Goal: Transaction & Acquisition: Book appointment/travel/reservation

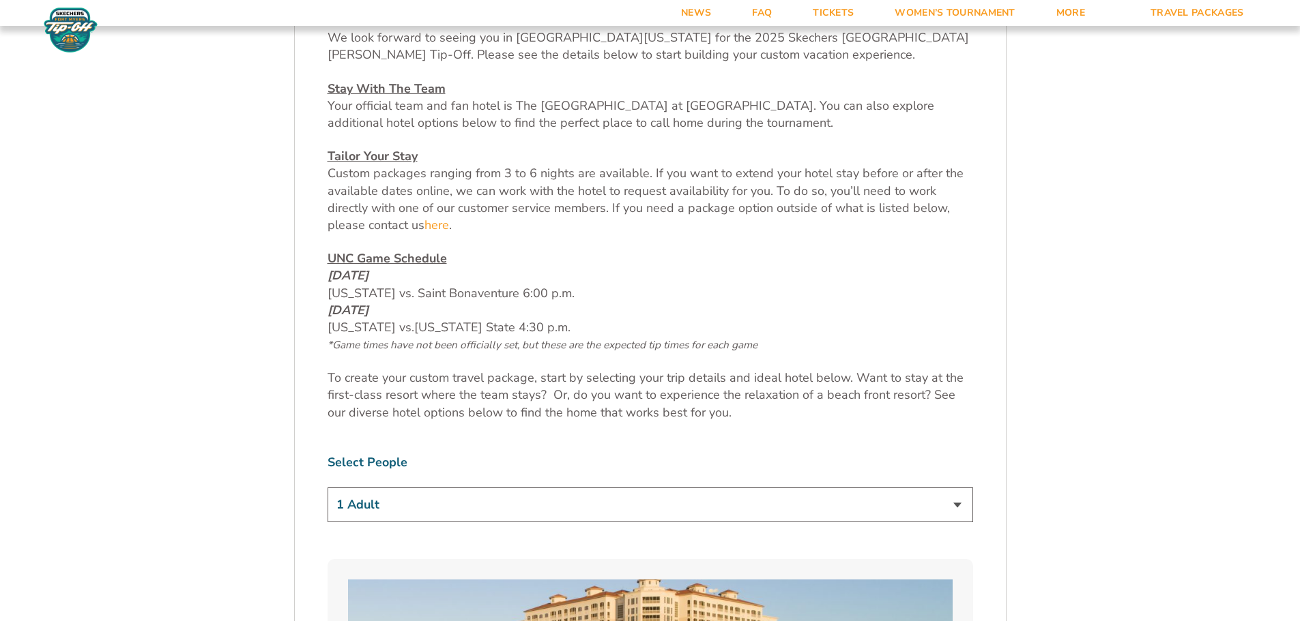
scroll to position [614, 0]
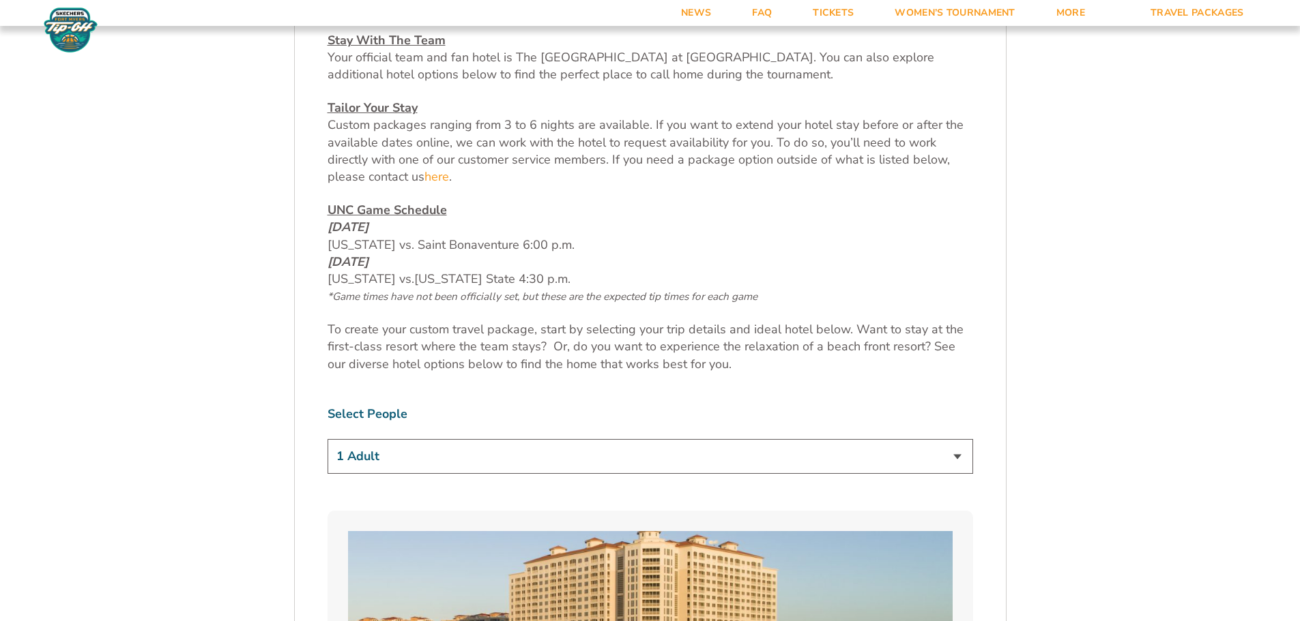
click at [457, 458] on select "1 Adult 2 Adults 3 Adults 4 Adults 2 Adults + 1 Child 2 Adults + 2 Children 2 A…" at bounding box center [649, 456] width 645 height 35
select select "2 Adults + 2 Children"
click at [327, 439] on select "1 Adult 2 Adults 3 Adults 4 Adults 2 Adults + 1 Child 2 Adults + 2 Children 2 A…" at bounding box center [649, 456] width 645 height 35
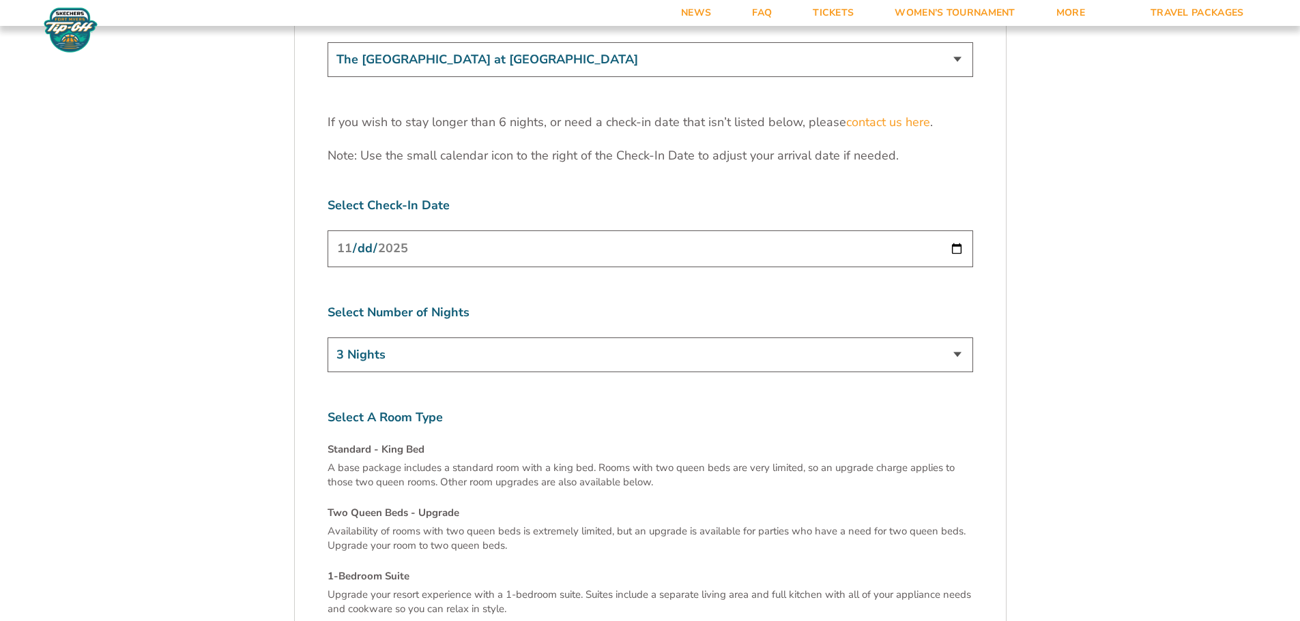
scroll to position [4366, 0]
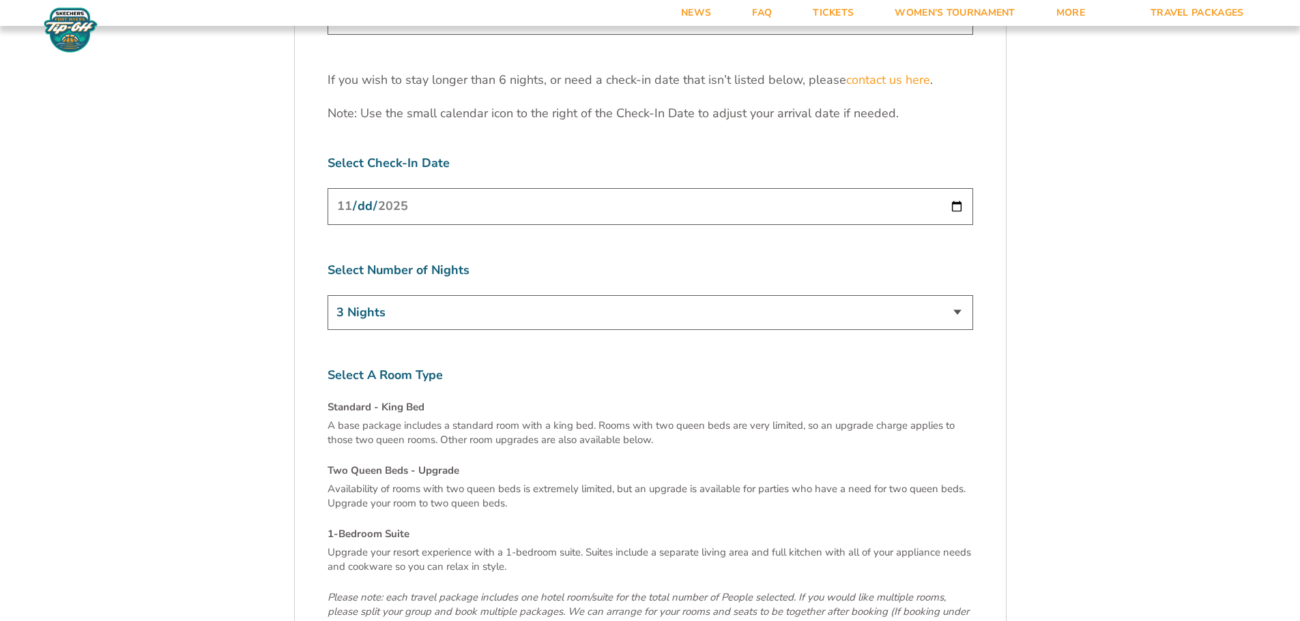
click at [956, 188] on input "[DATE]" at bounding box center [649, 206] width 645 height 36
click at [789, 295] on select "3 Nights 4 Nights 5 Nights 6 Nights" at bounding box center [649, 312] width 645 height 35
select select "4 Nights"
click at [327, 295] on select "3 Nights 4 Nights 5 Nights 6 Nights" at bounding box center [649, 312] width 645 height 35
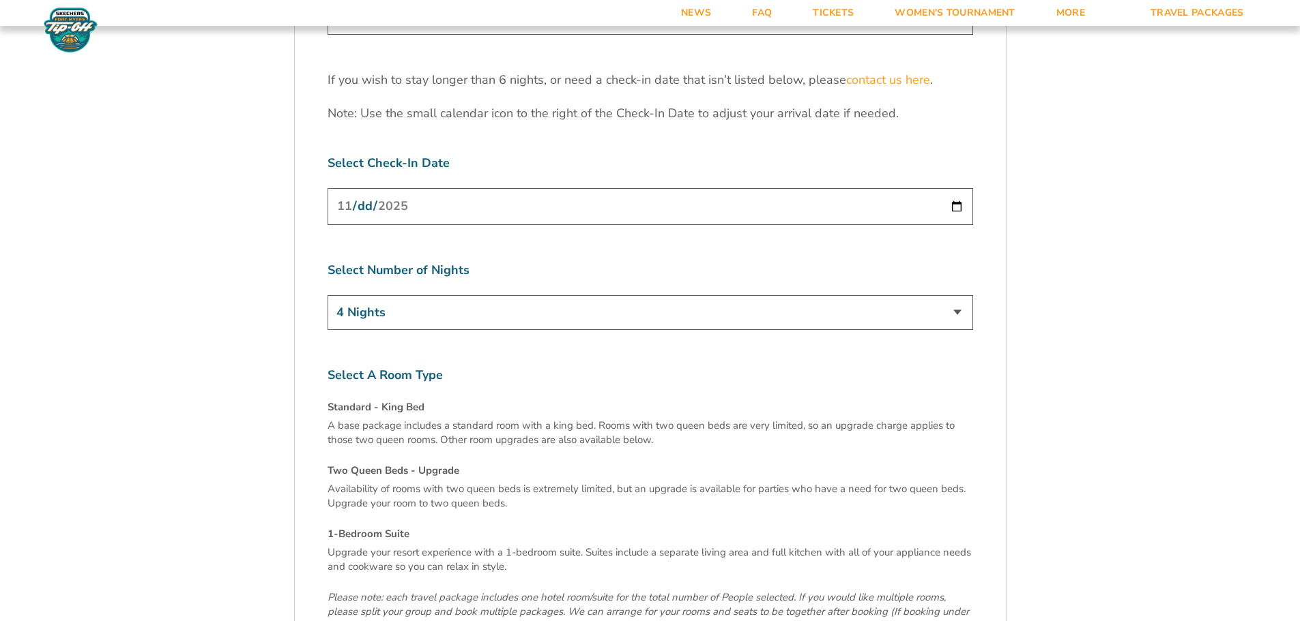
scroll to position [4639, 0]
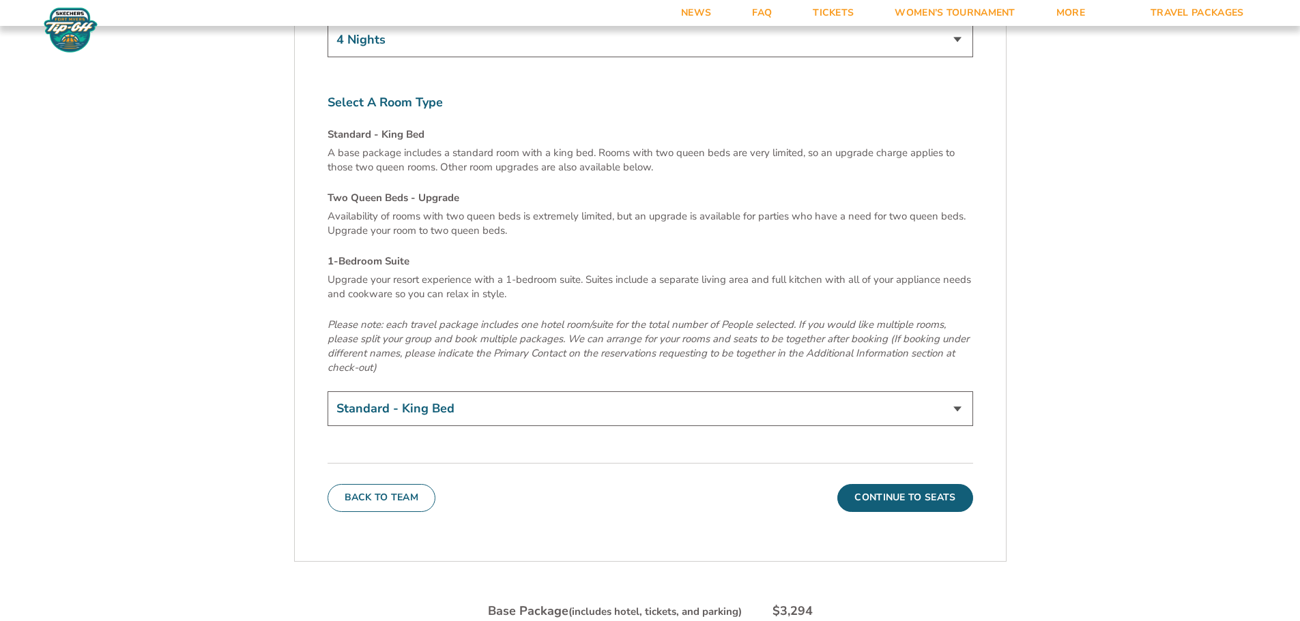
click at [453, 392] on select "Standard - King Bed Two Queen Beds - Upgrade (+$15 per night) 1-Bedroom Suite (…" at bounding box center [649, 409] width 645 height 35
select select "Two Queen Beds - Upgrade"
click at [327, 392] on select "Standard - King Bed Two Queen Beds - Upgrade (+$15 per night) 1-Bedroom Suite (…" at bounding box center [649, 409] width 645 height 35
click at [613, 392] on select "Standard - King Bed Two Queen Beds - Upgrade (+$15 per night) 1-Bedroom Suite (…" at bounding box center [649, 409] width 645 height 35
click at [741, 273] on p "Upgrade your resort experience with a 1-bedroom suite. Suites include a separat…" at bounding box center [649, 287] width 645 height 29
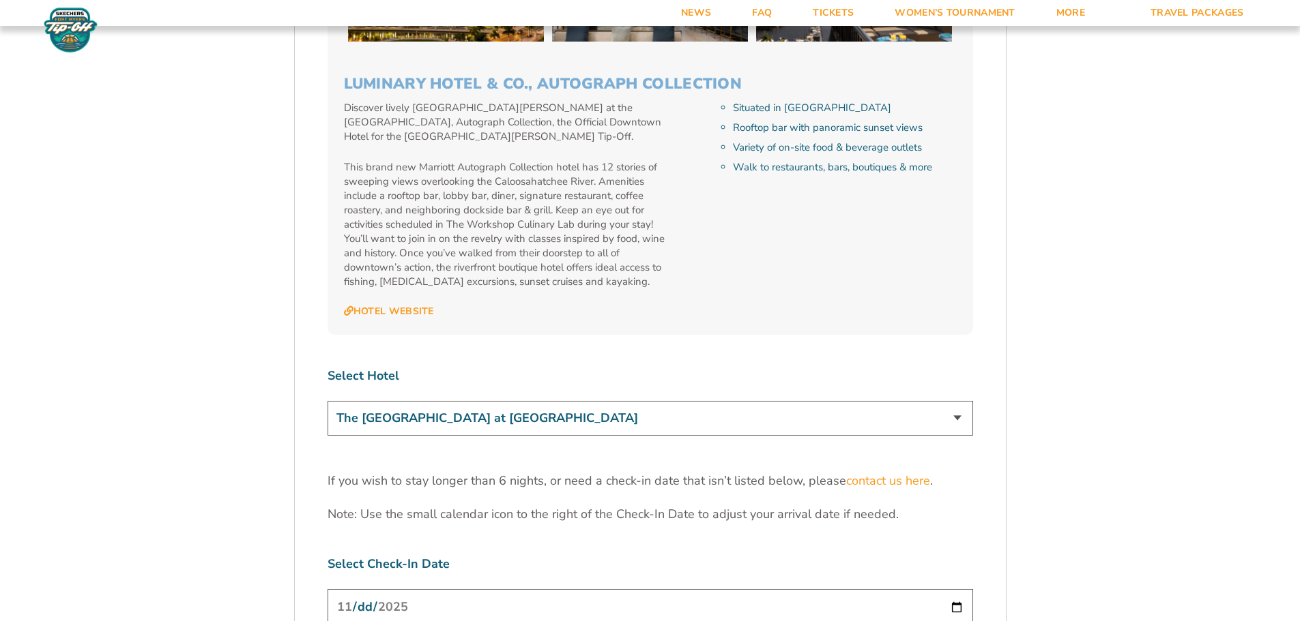
scroll to position [3752, 0]
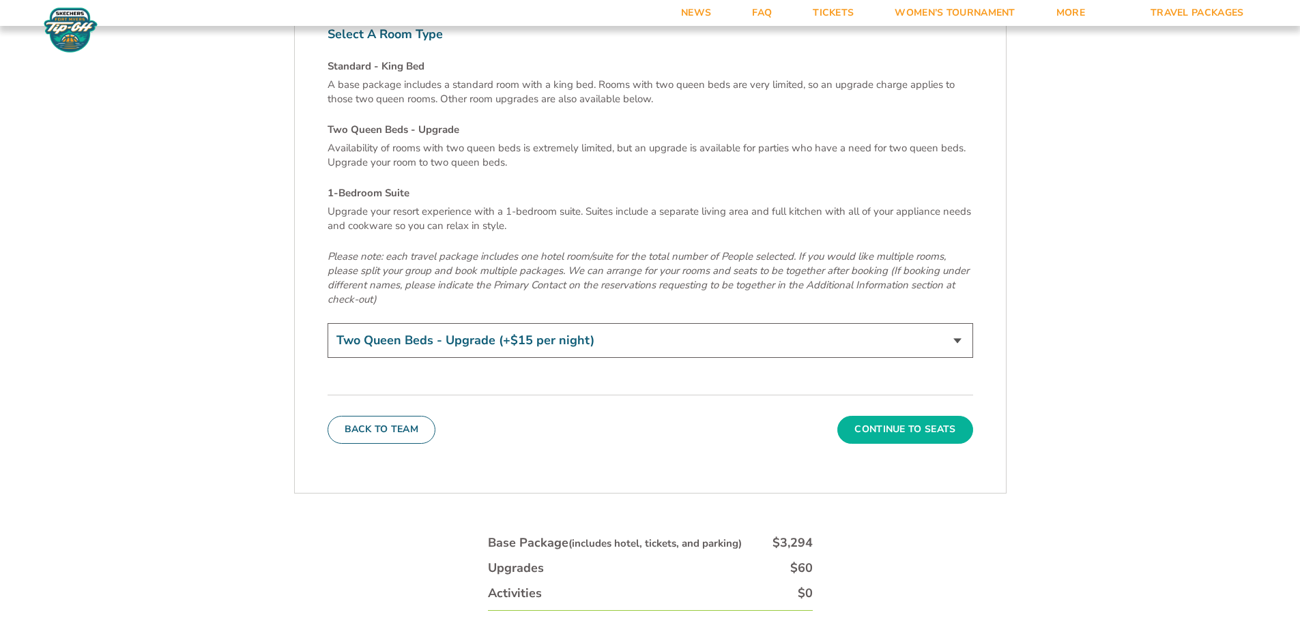
click at [901, 416] on button "Continue To Seats" at bounding box center [904, 429] width 135 height 27
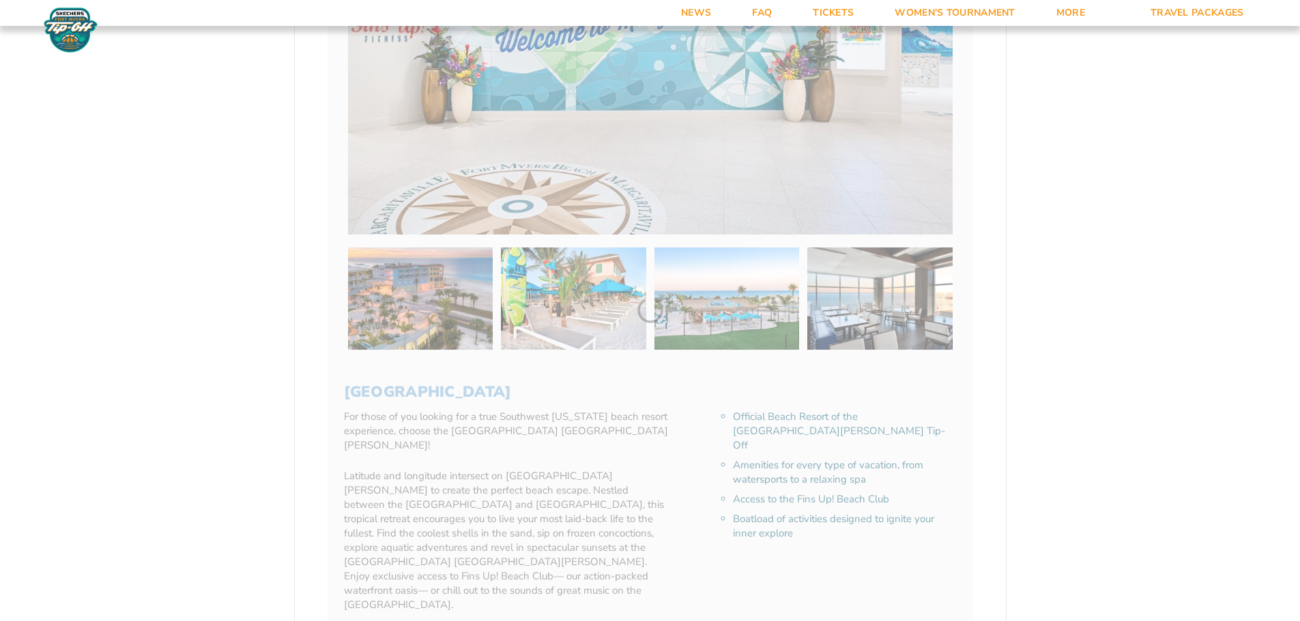
scroll to position [294, 0]
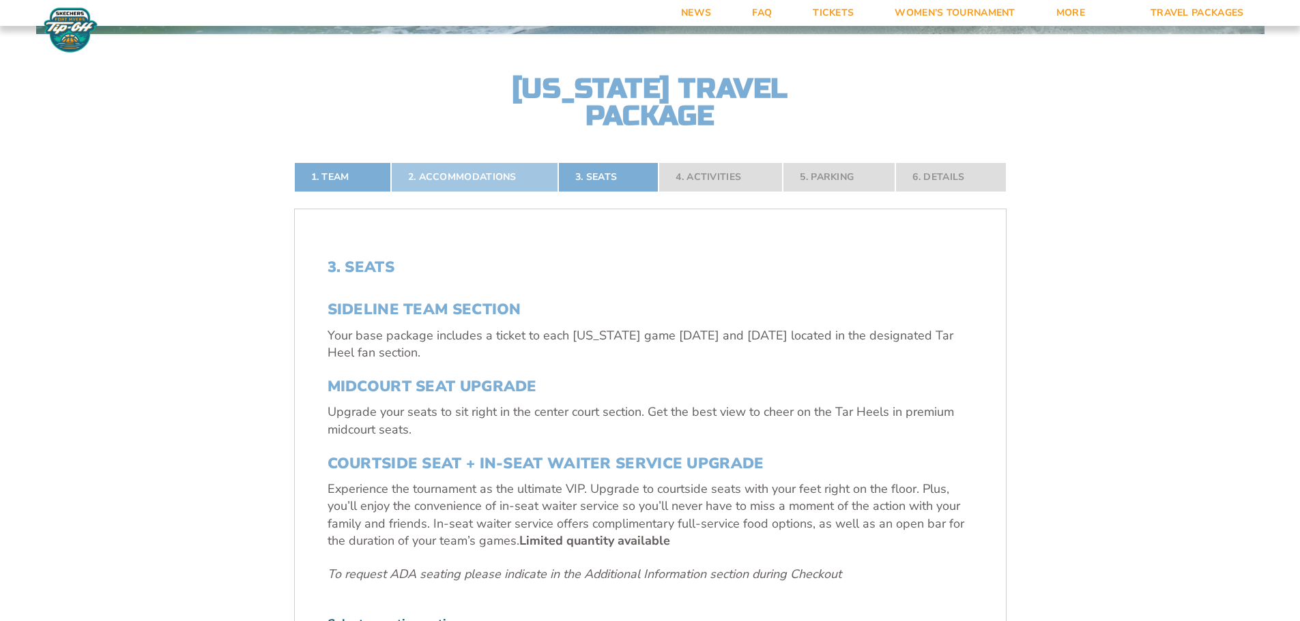
click at [516, 173] on link "2. Accommodations" at bounding box center [474, 177] width 167 height 30
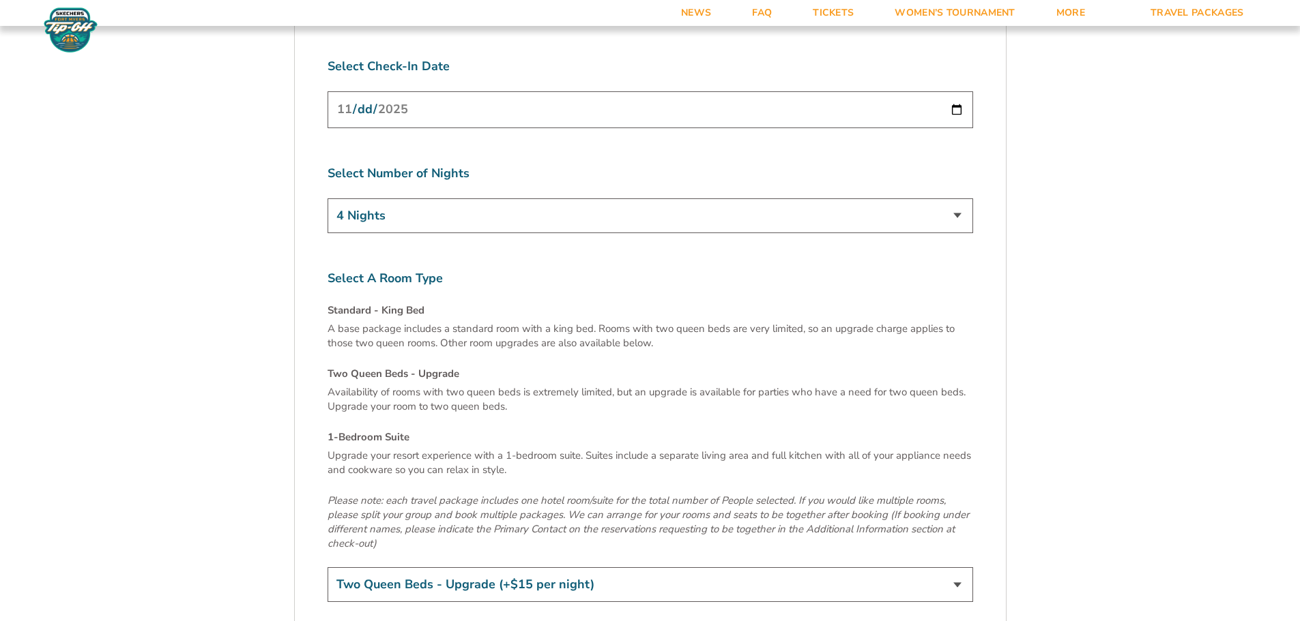
scroll to position [4251, 0]
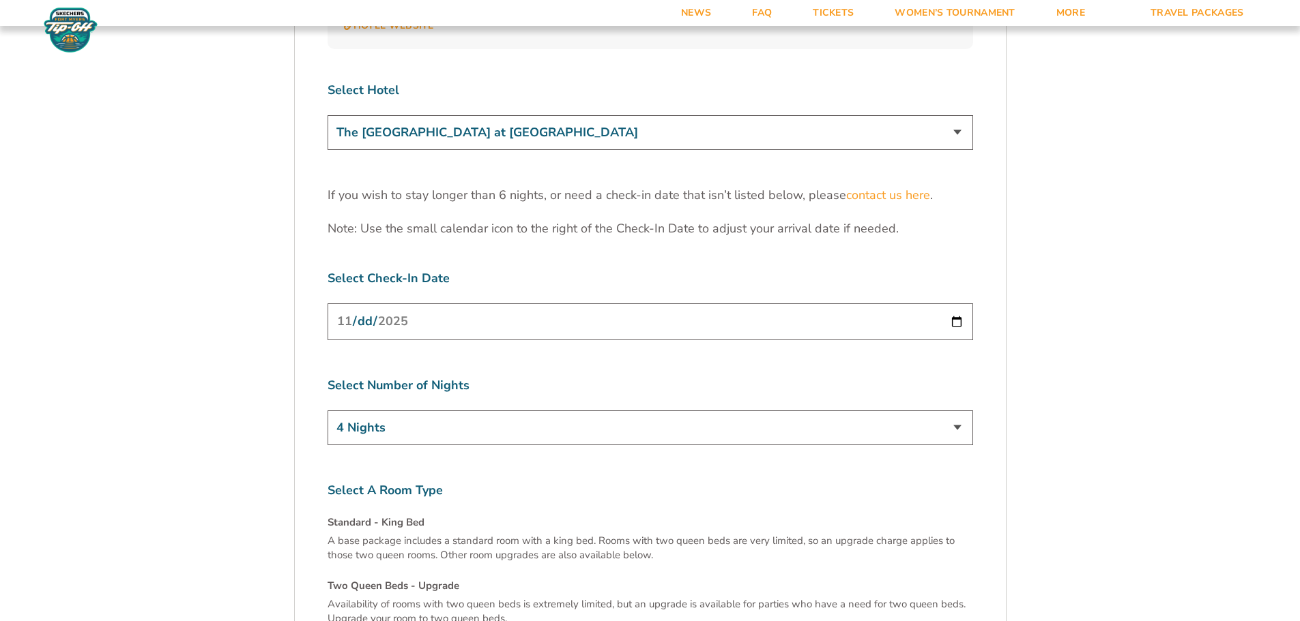
click at [778, 115] on select "The Westin Cape Coral Resort at Marina Village Margaritaville Beach Resort Pink…" at bounding box center [649, 132] width 645 height 35
click at [327, 115] on select "The Westin Cape Coral Resort at Marina Village Margaritaville Beach Resort Pink…" at bounding box center [649, 132] width 645 height 35
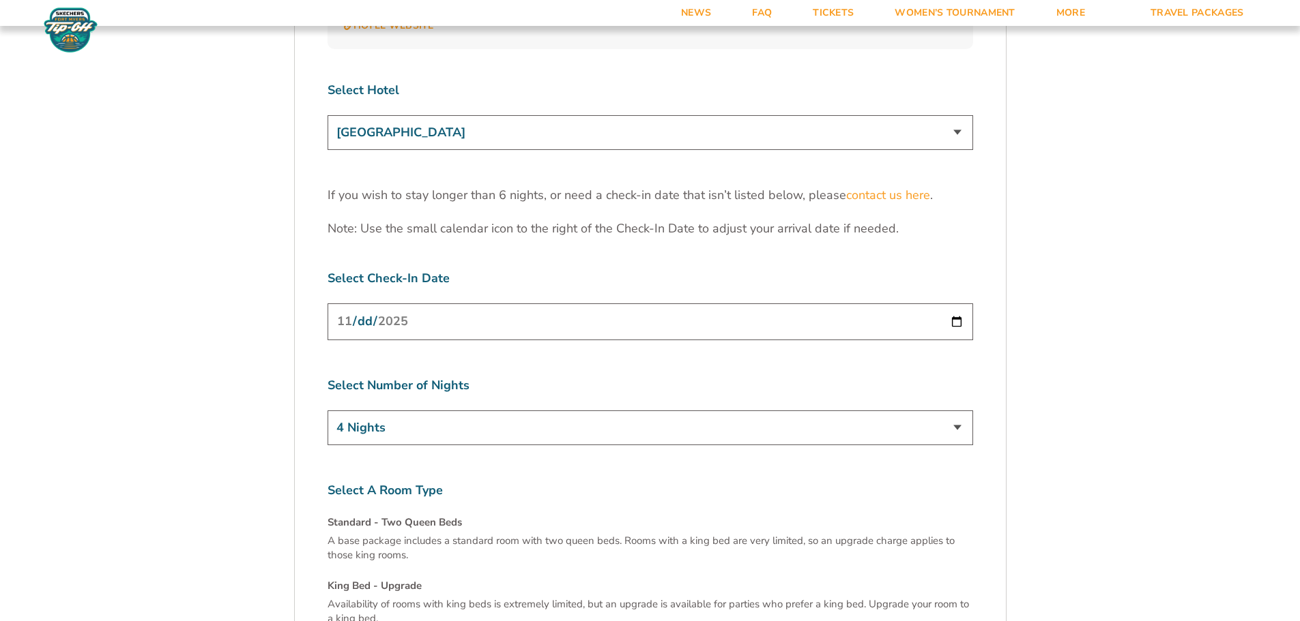
click at [730, 115] on select "The Westin Cape Coral Resort at Marina Village Margaritaville Beach Resort Pink…" at bounding box center [649, 132] width 645 height 35
click at [327, 115] on select "The Westin Cape Coral Resort at Marina Village Margaritaville Beach Resort Pink…" at bounding box center [649, 132] width 645 height 35
click at [641, 115] on select "The Westin Cape Coral Resort at Marina Village Margaritaville Beach Resort Pink…" at bounding box center [649, 132] width 645 height 35
click at [327, 115] on select "The Westin Cape Coral Resort at Marina Village Margaritaville Beach Resort Pink…" at bounding box center [649, 132] width 645 height 35
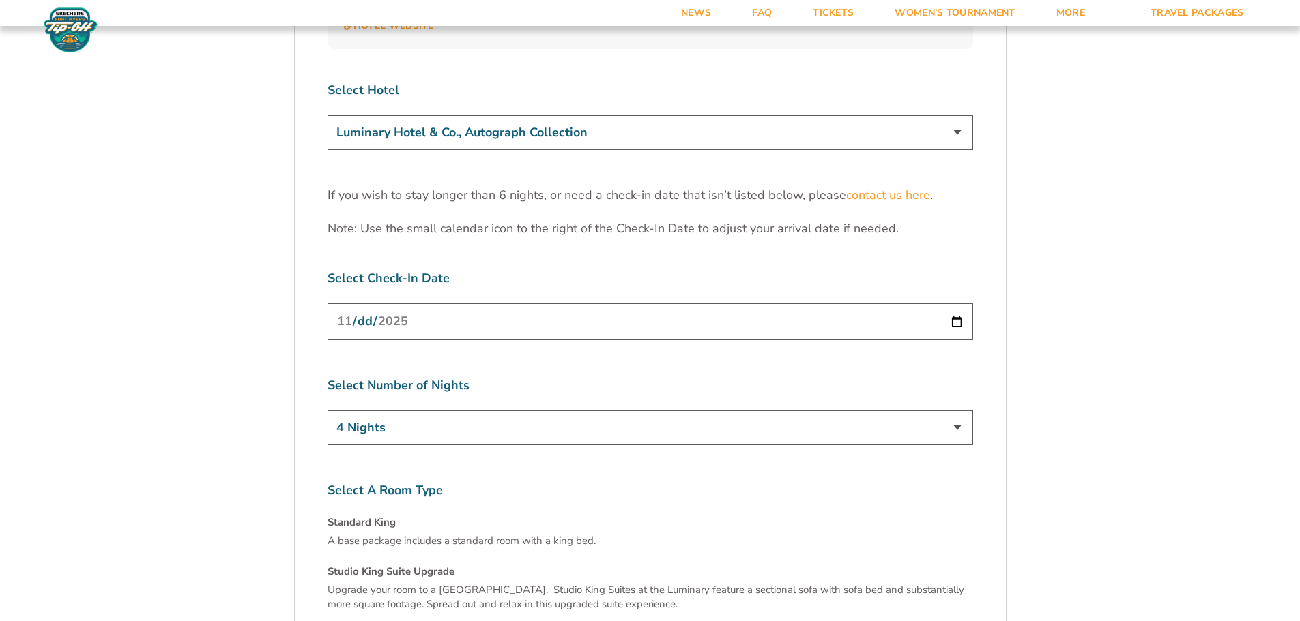
click at [602, 115] on select "The Westin Cape Coral Resort at Marina Village Margaritaville Beach Resort Pink…" at bounding box center [649, 132] width 645 height 35
select select "17486"
click at [327, 115] on select "The Westin Cape Coral Resort at Marina Village Margaritaville Beach Resort Pink…" at bounding box center [649, 132] width 645 height 35
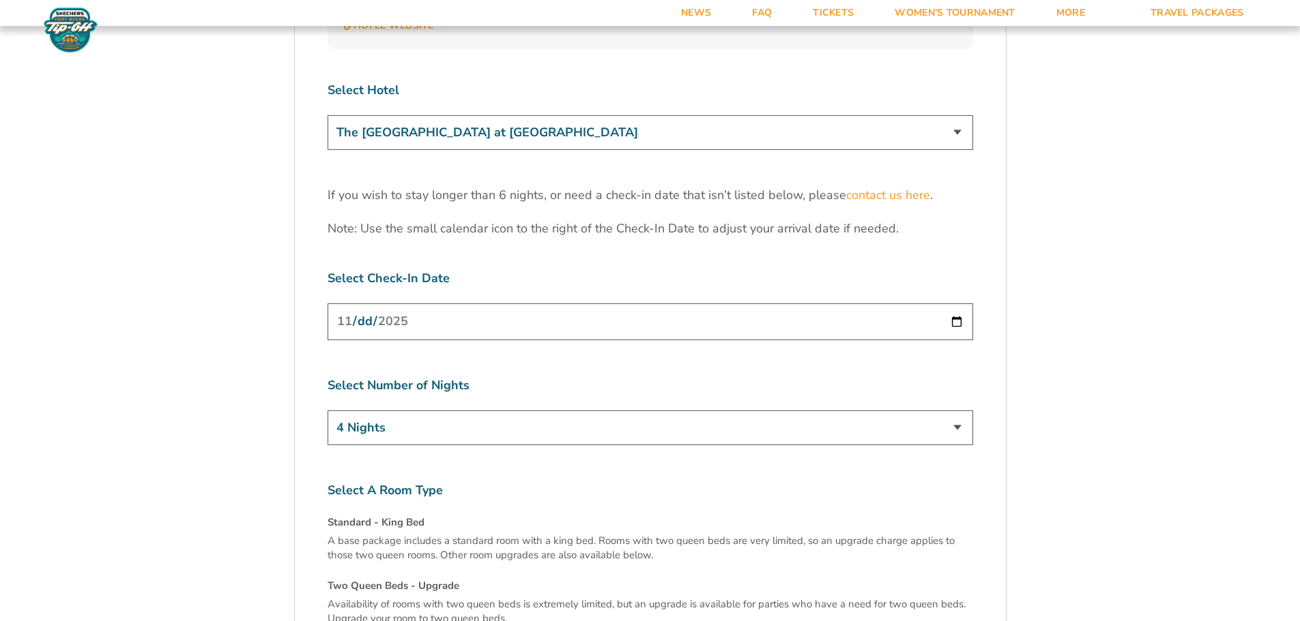
scroll to position [4660, 0]
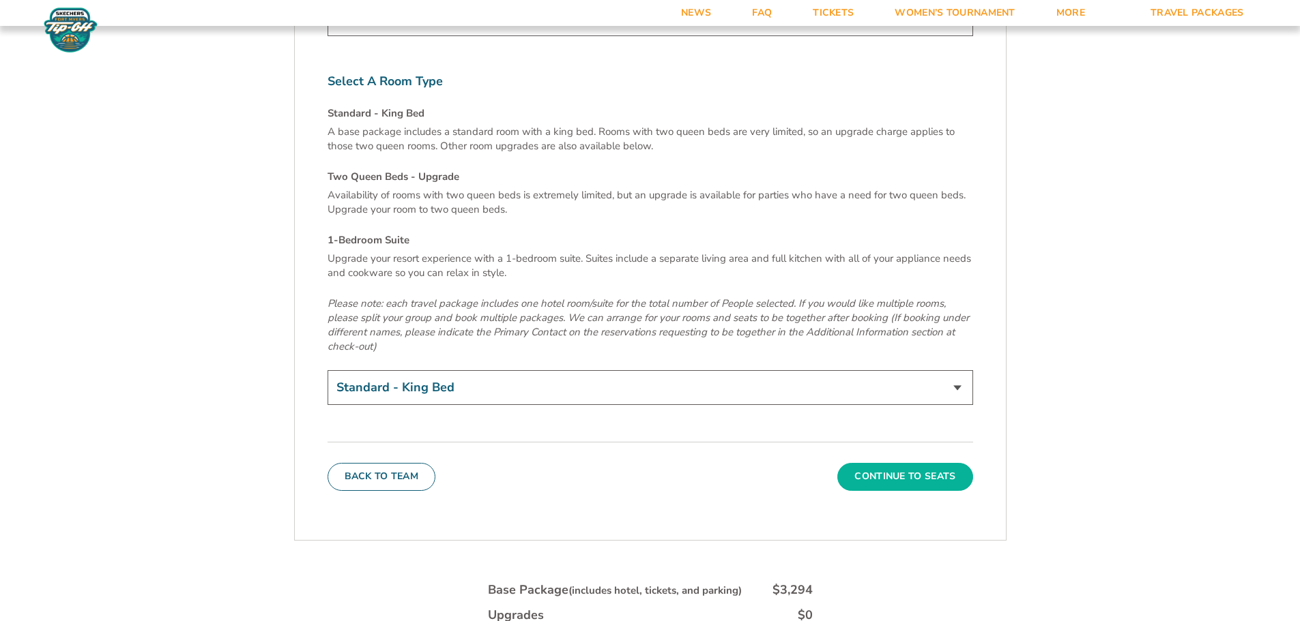
click at [933, 463] on button "Continue To Seats" at bounding box center [904, 476] width 135 height 27
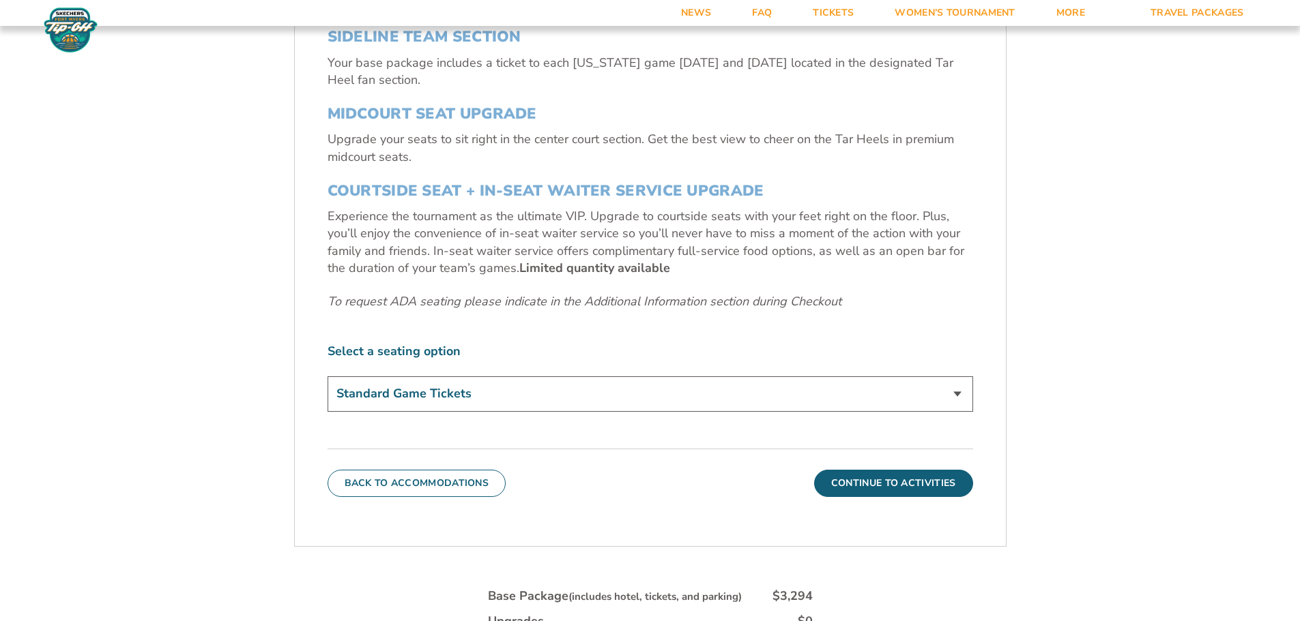
scroll to position [499, 0]
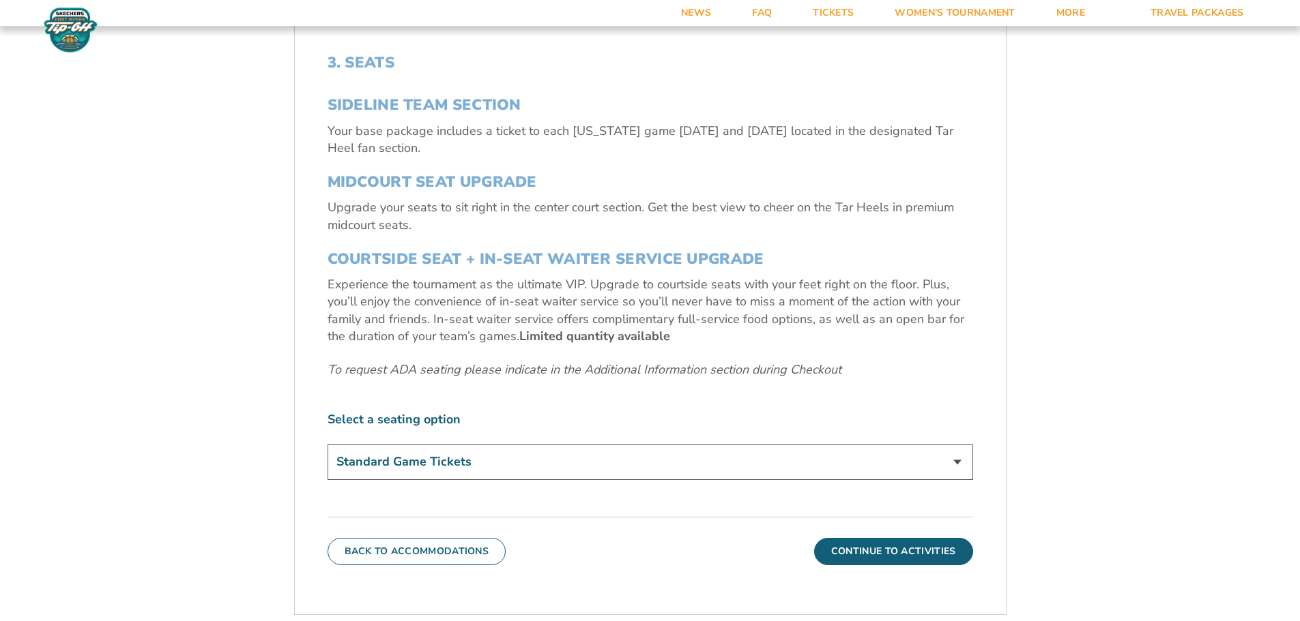
click at [769, 458] on select "Standard Game Tickets Midcourt Seat Upgrade (+$140 per person) Courtside Seat +…" at bounding box center [649, 462] width 645 height 35
click at [327, 445] on select "Standard Game Tickets Midcourt Seat Upgrade (+$140 per person) Courtside Seat +…" at bounding box center [649, 462] width 645 height 35
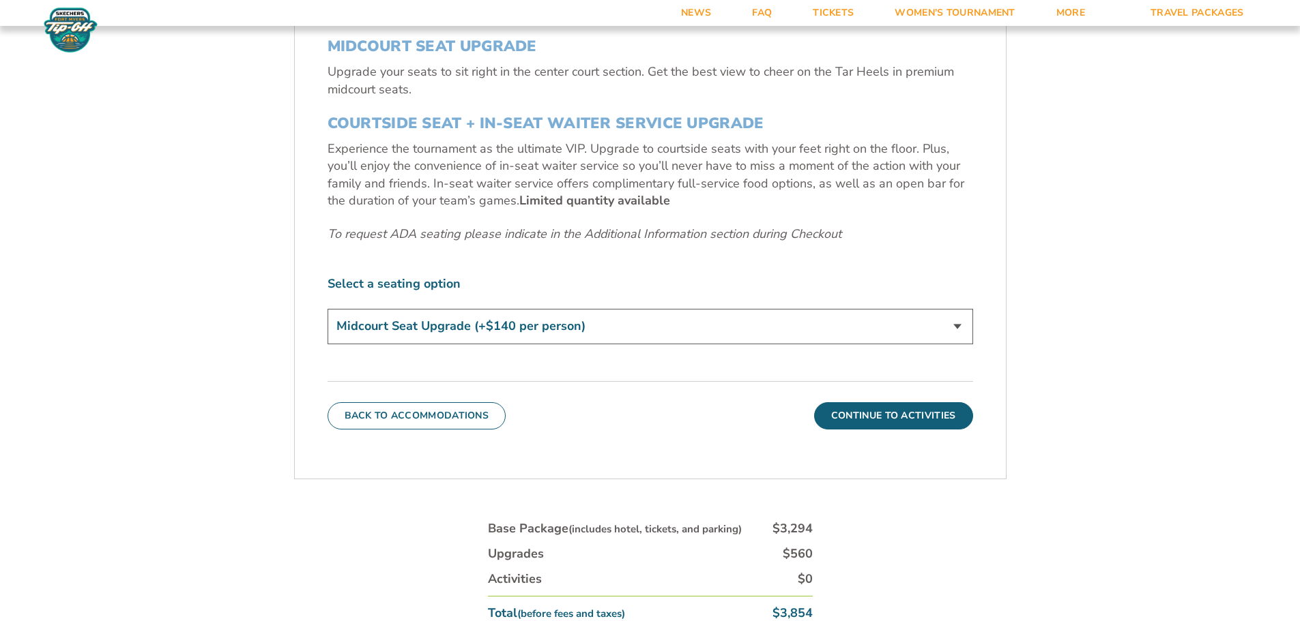
scroll to position [635, 0]
click at [915, 321] on select "Standard Game Tickets Midcourt Seat Upgrade (+$140 per person) Courtside Seat +…" at bounding box center [649, 325] width 645 height 35
click at [327, 308] on select "Standard Game Tickets Midcourt Seat Upgrade (+$140 per person) Courtside Seat +…" at bounding box center [649, 325] width 645 height 35
click at [889, 323] on select "Standard Game Tickets Midcourt Seat Upgrade (+$140 per person) Courtside Seat +…" at bounding box center [649, 325] width 645 height 35
select select "Midcourt Seat Upgrade"
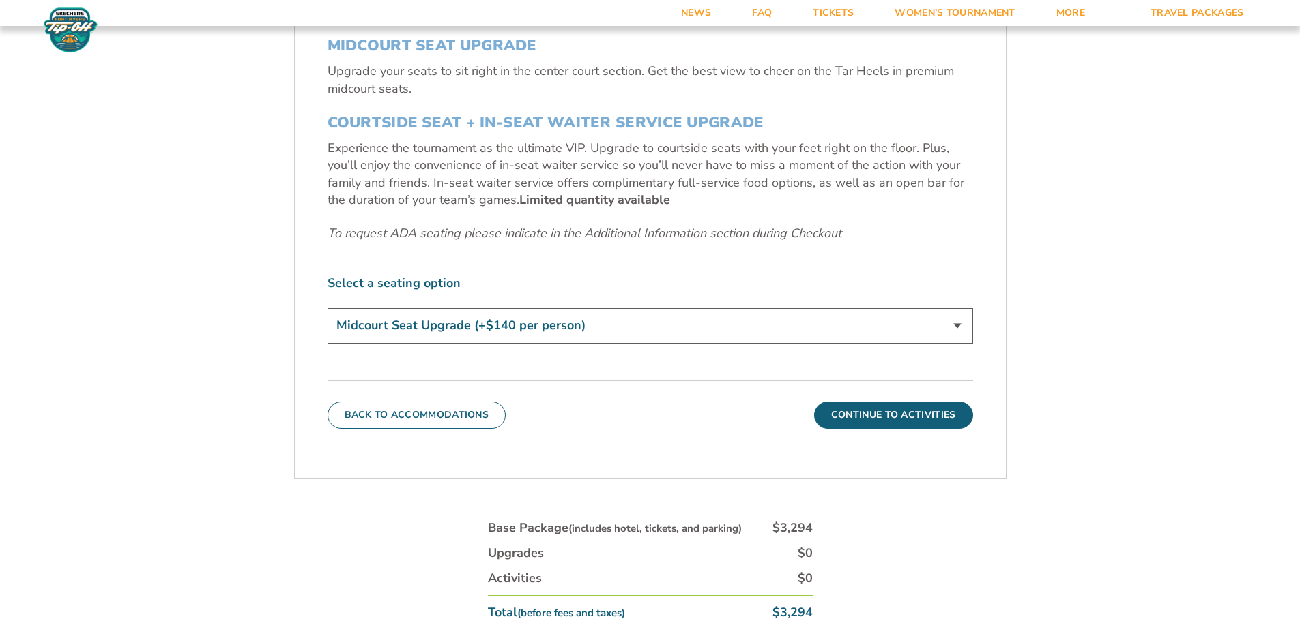
click at [327, 308] on select "Standard Game Tickets Midcourt Seat Upgrade (+$140 per person) Courtside Seat +…" at bounding box center [649, 325] width 645 height 35
click at [907, 420] on button "Continue To Activities" at bounding box center [893, 415] width 159 height 27
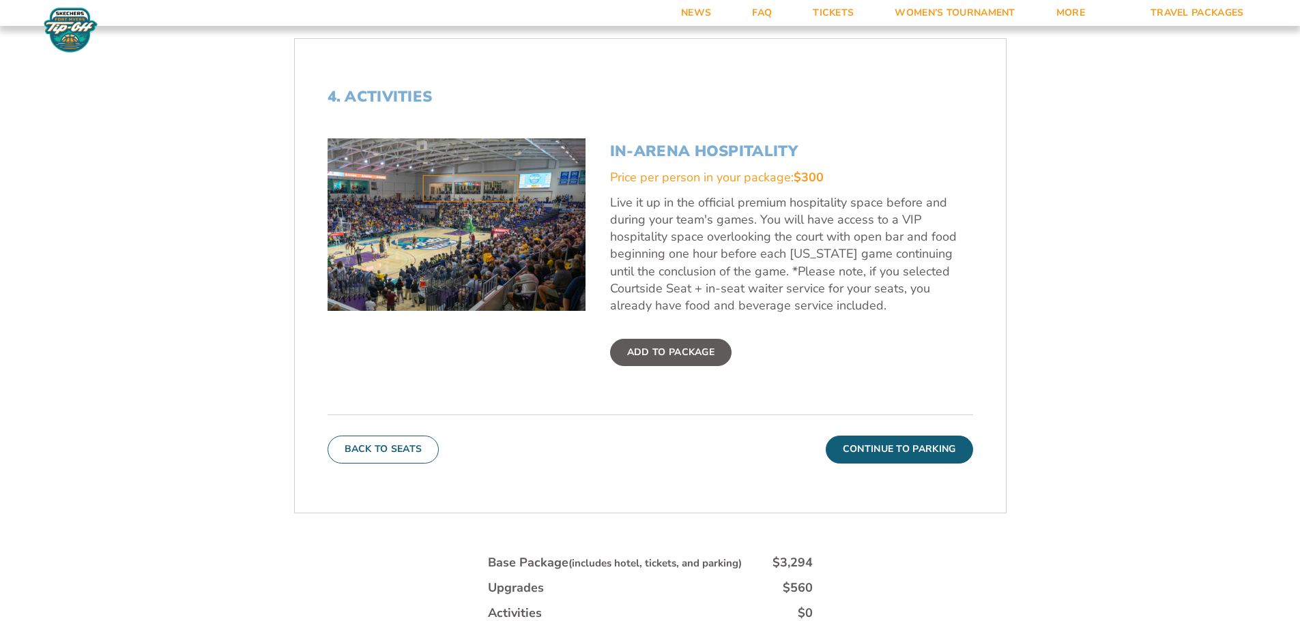
scroll to position [703, 0]
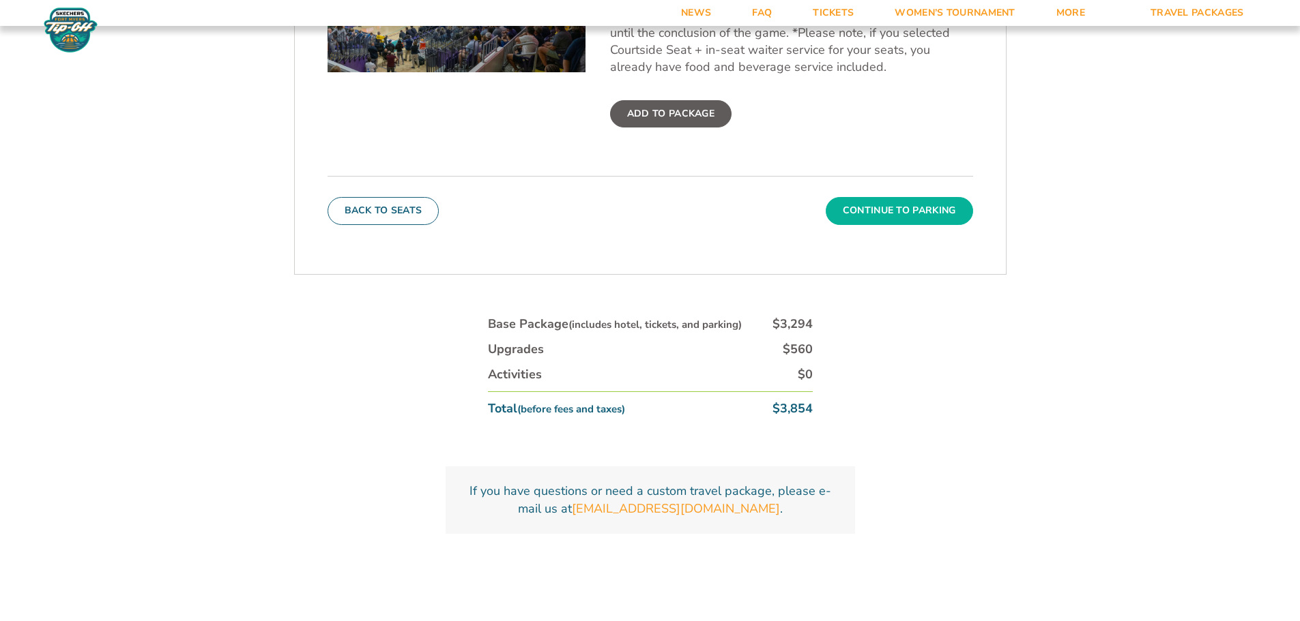
click at [851, 201] on button "Continue To Parking" at bounding box center [898, 210] width 147 height 27
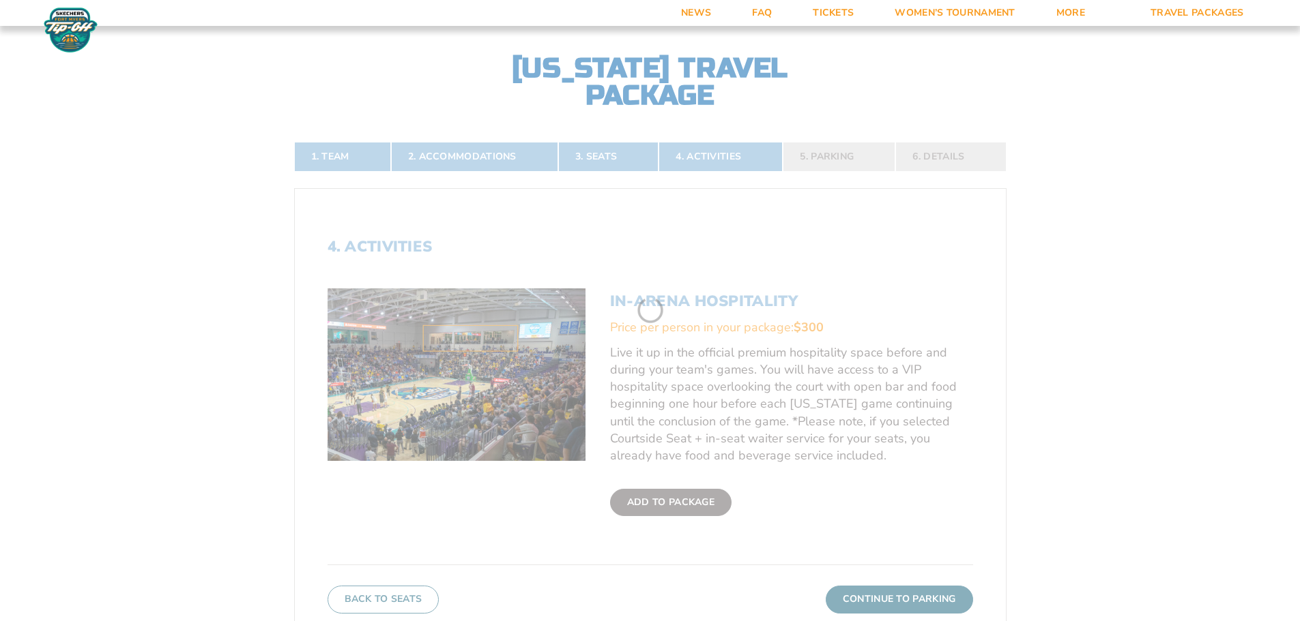
scroll to position [294, 0]
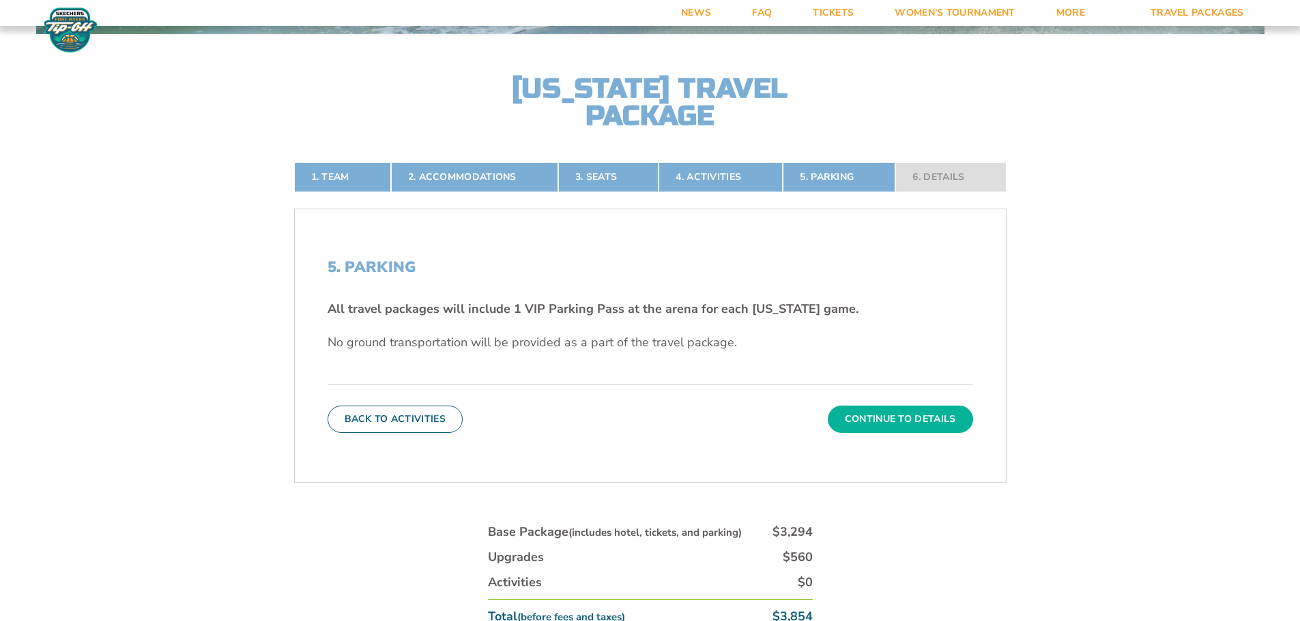
click at [934, 409] on button "Continue To Details" at bounding box center [900, 419] width 145 height 27
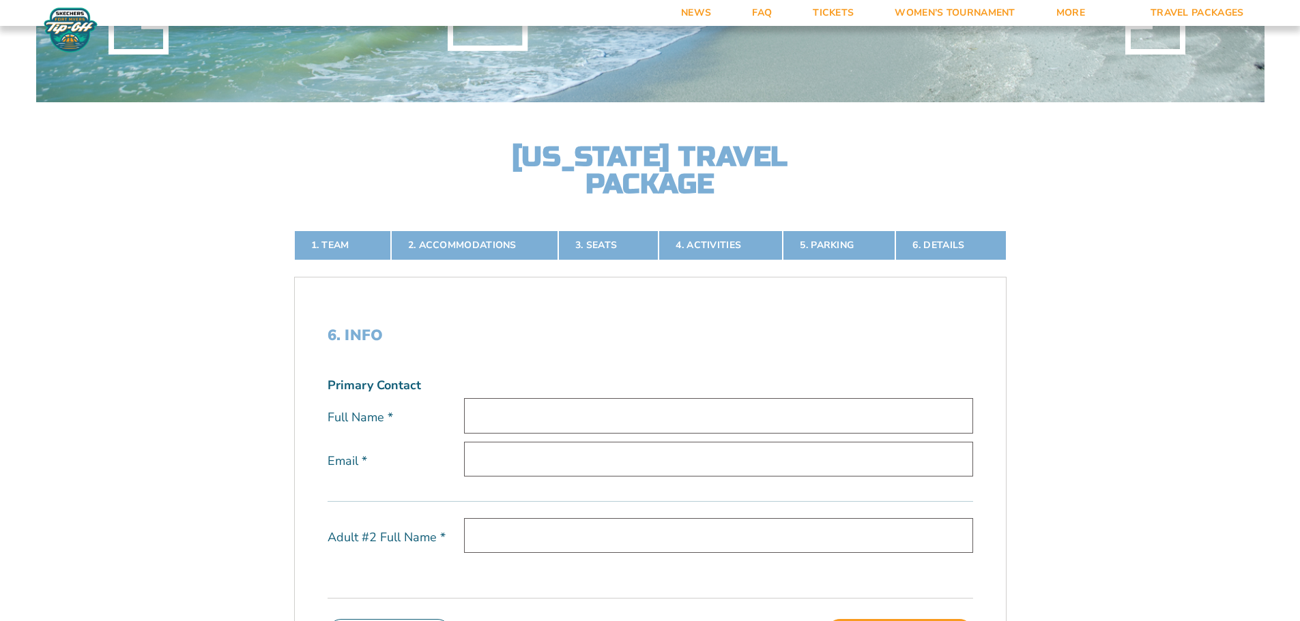
scroll to position [0, 0]
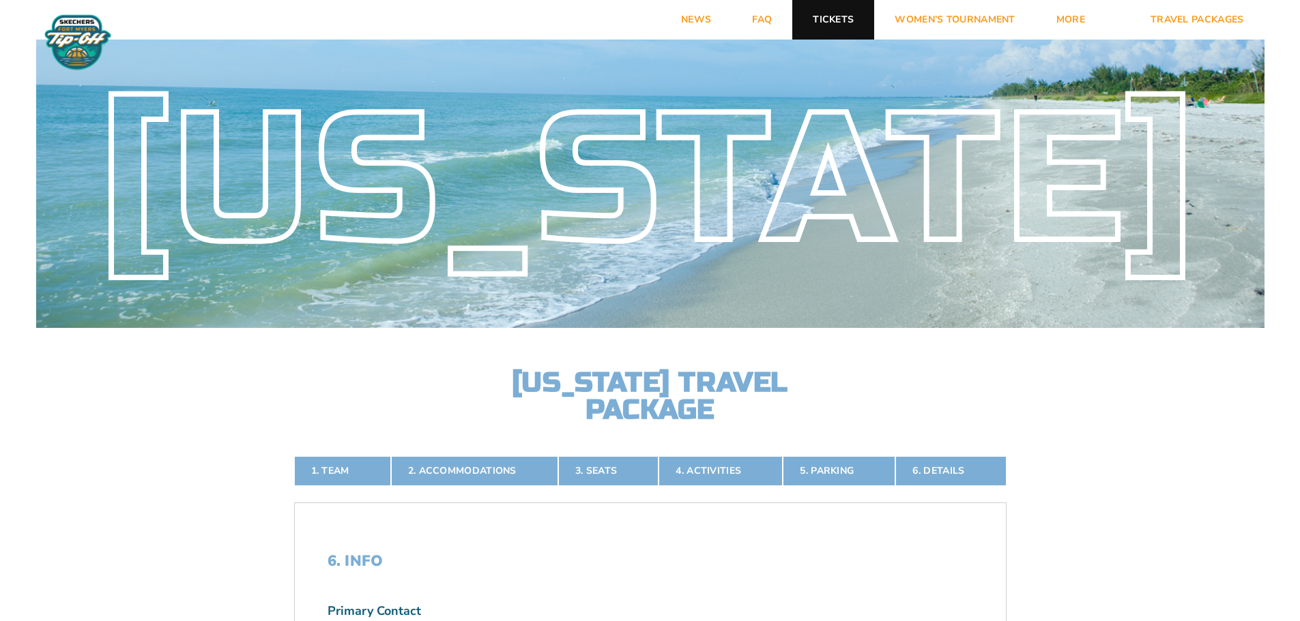
click at [840, 29] on link "Tickets" at bounding box center [833, 20] width 82 height 40
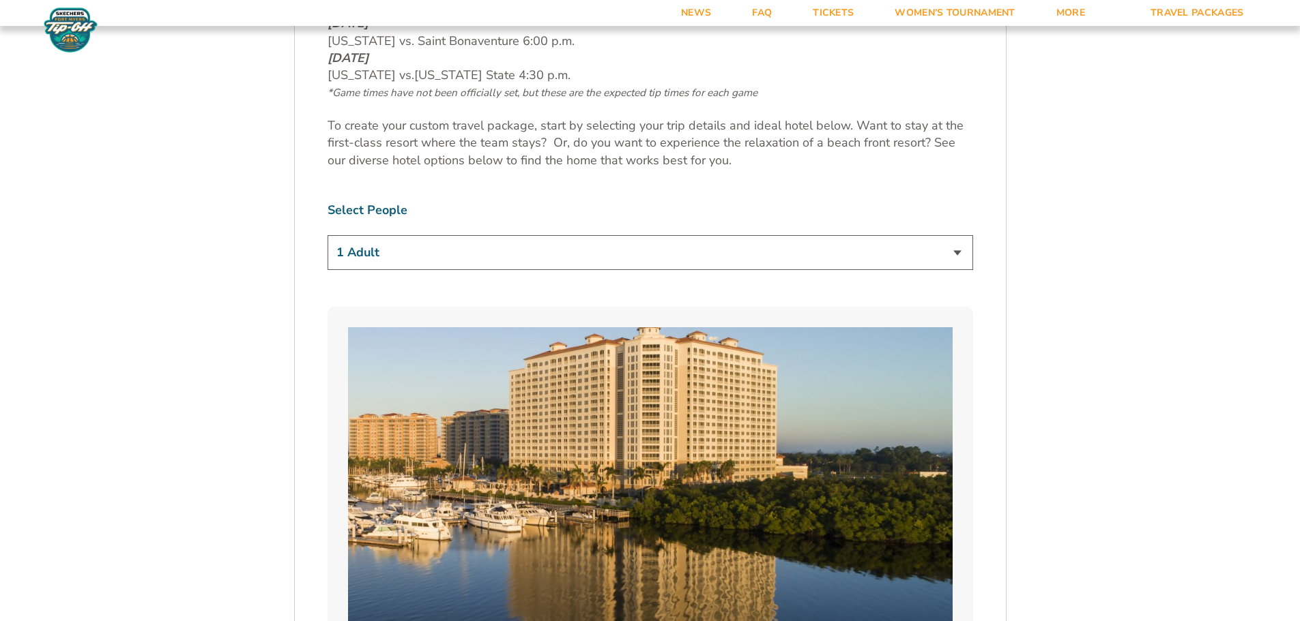
scroll to position [819, 0]
click at [915, 257] on select "1 Adult 2 Adults 3 Adults 4 Adults 2 Adults + 1 Child 2 Adults + 2 Children 2 A…" at bounding box center [649, 252] width 645 height 35
select select "2 Adults + 2 Children"
click at [327, 235] on select "1 Adult 2 Adults 3 Adults 4 Adults 2 Adults + 1 Child 2 Adults + 2 Children 2 A…" at bounding box center [649, 252] width 645 height 35
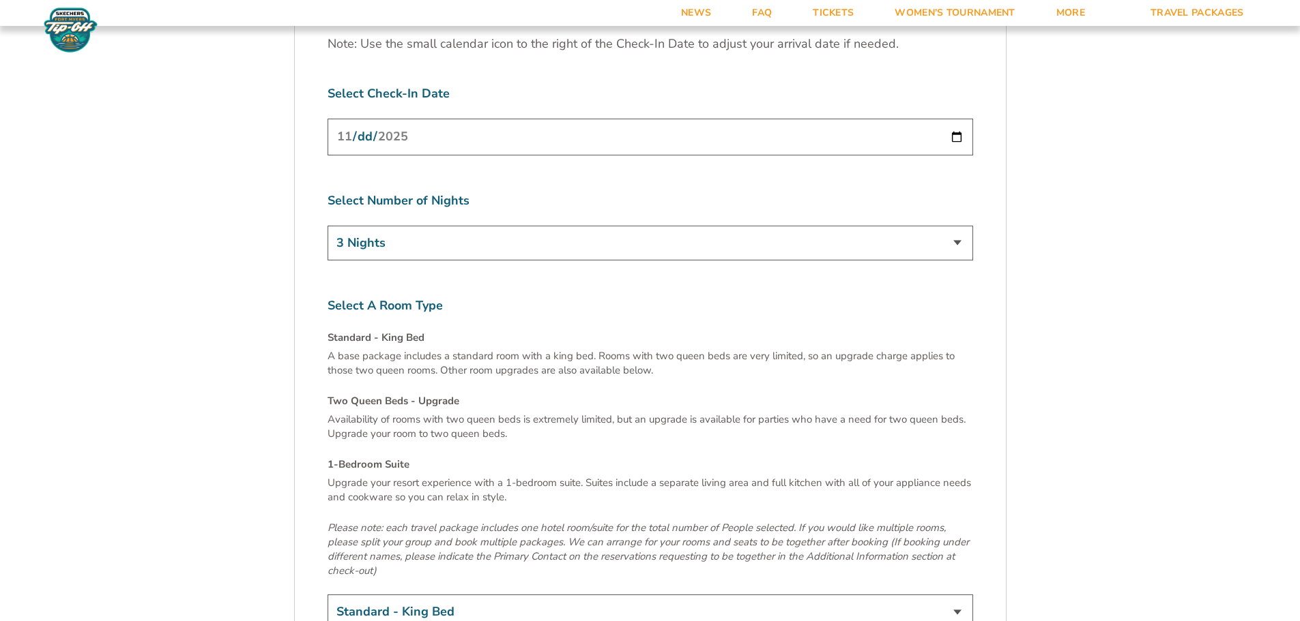
scroll to position [4230, 0]
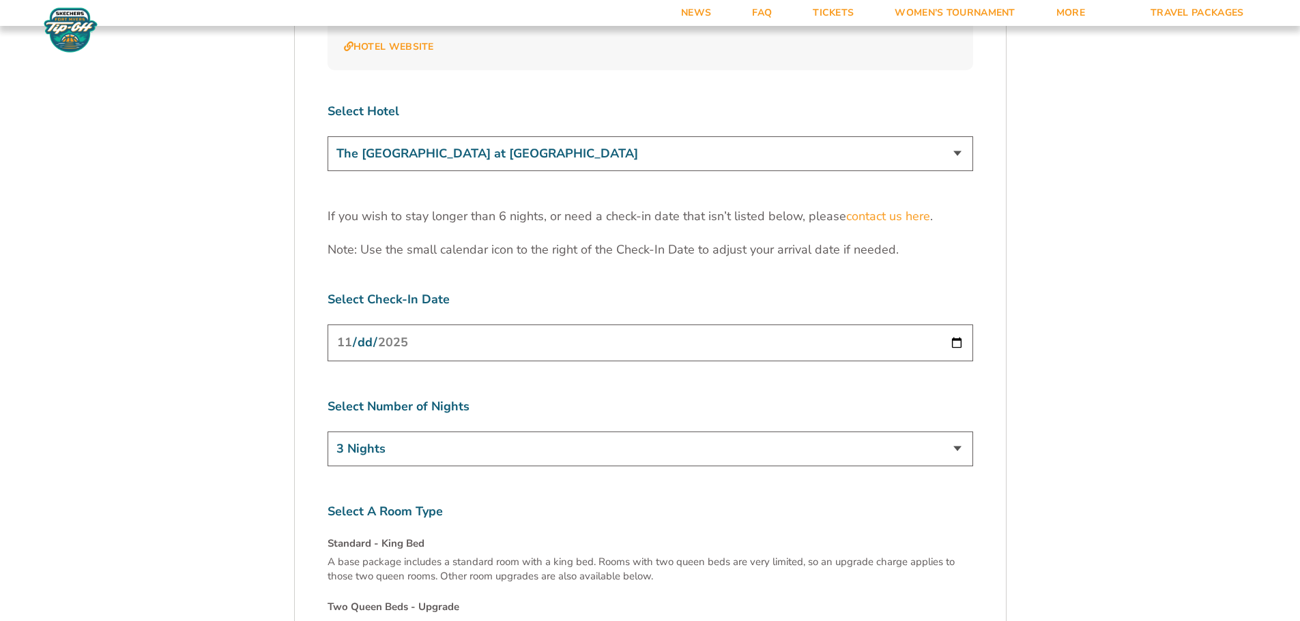
click at [637, 432] on select "3 Nights 4 Nights 5 Nights 6 Nights" at bounding box center [649, 449] width 645 height 35
select select "4 Nights"
click at [327, 432] on select "3 Nights 4 Nights 5 Nights 6 Nights" at bounding box center [649, 449] width 645 height 35
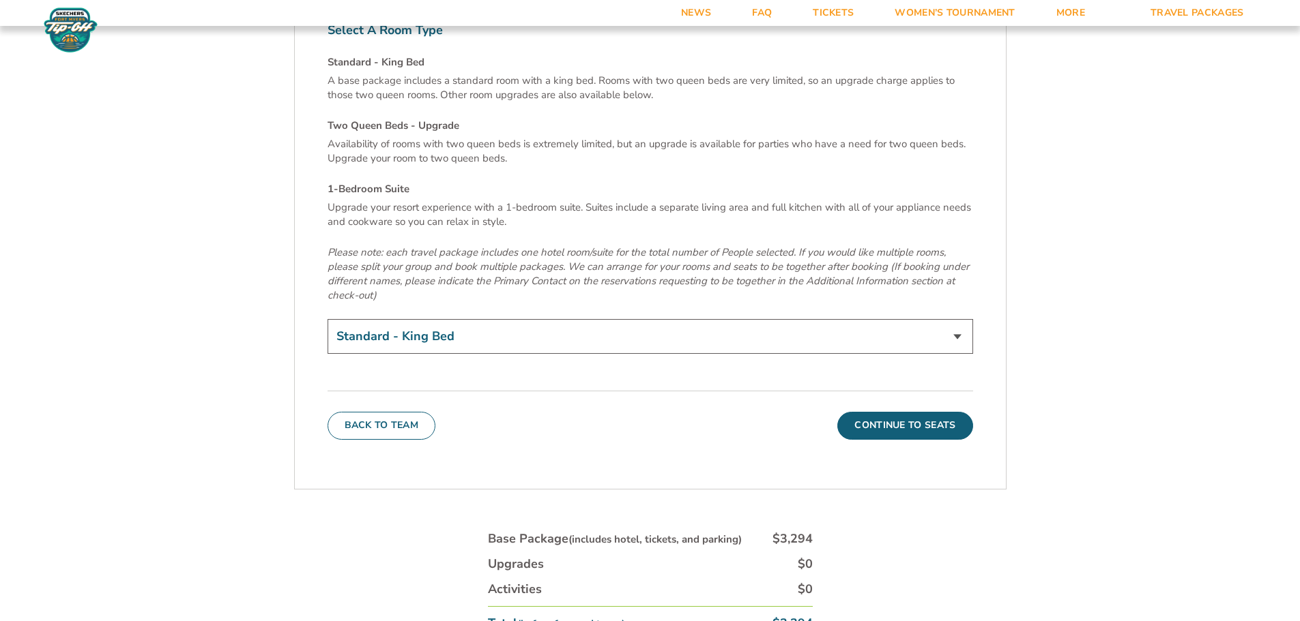
scroll to position [4912, 0]
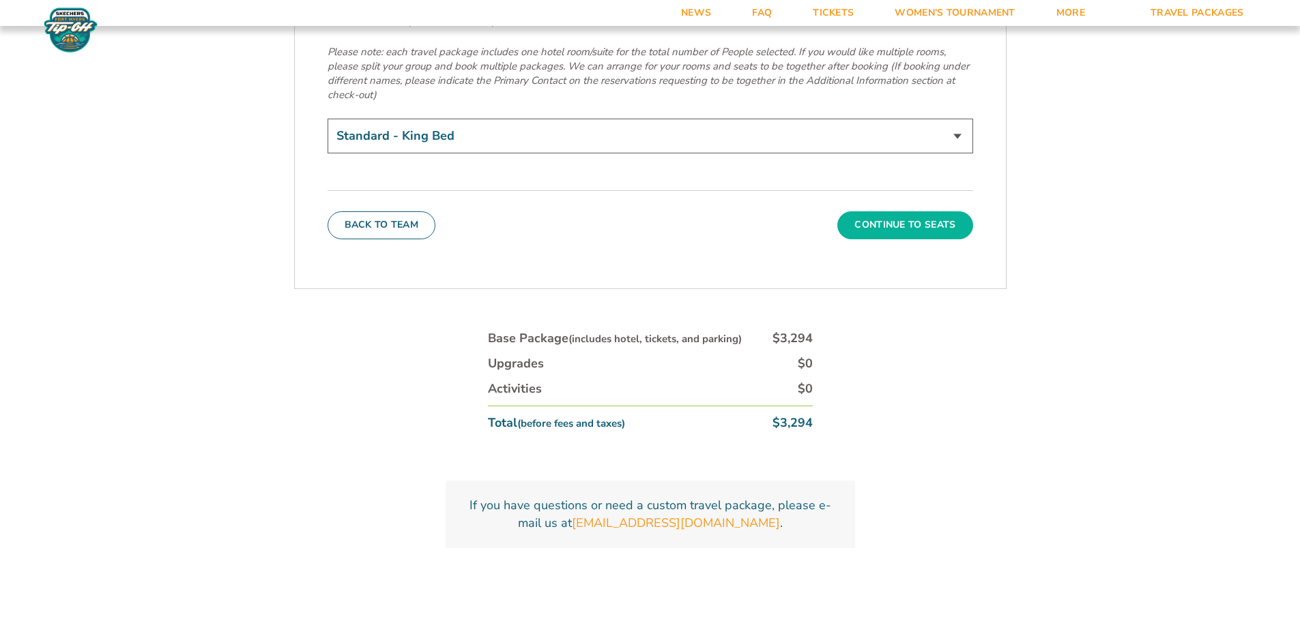
click at [937, 211] on button "Continue To Seats" at bounding box center [904, 224] width 135 height 27
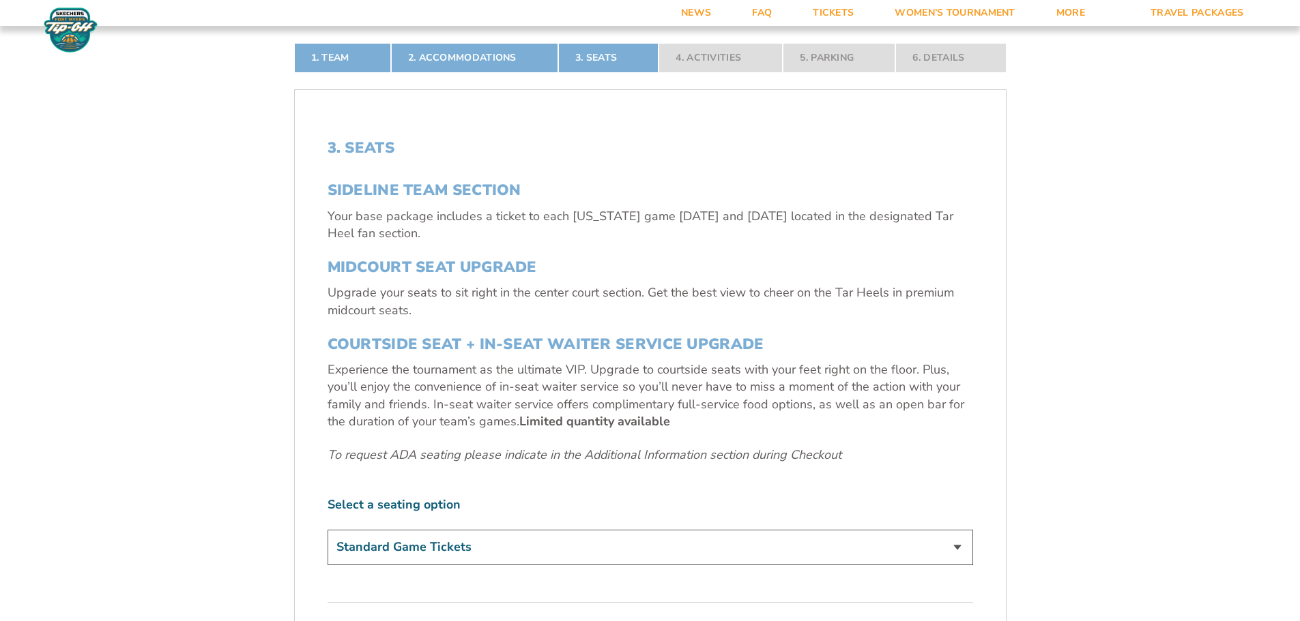
scroll to position [635, 0]
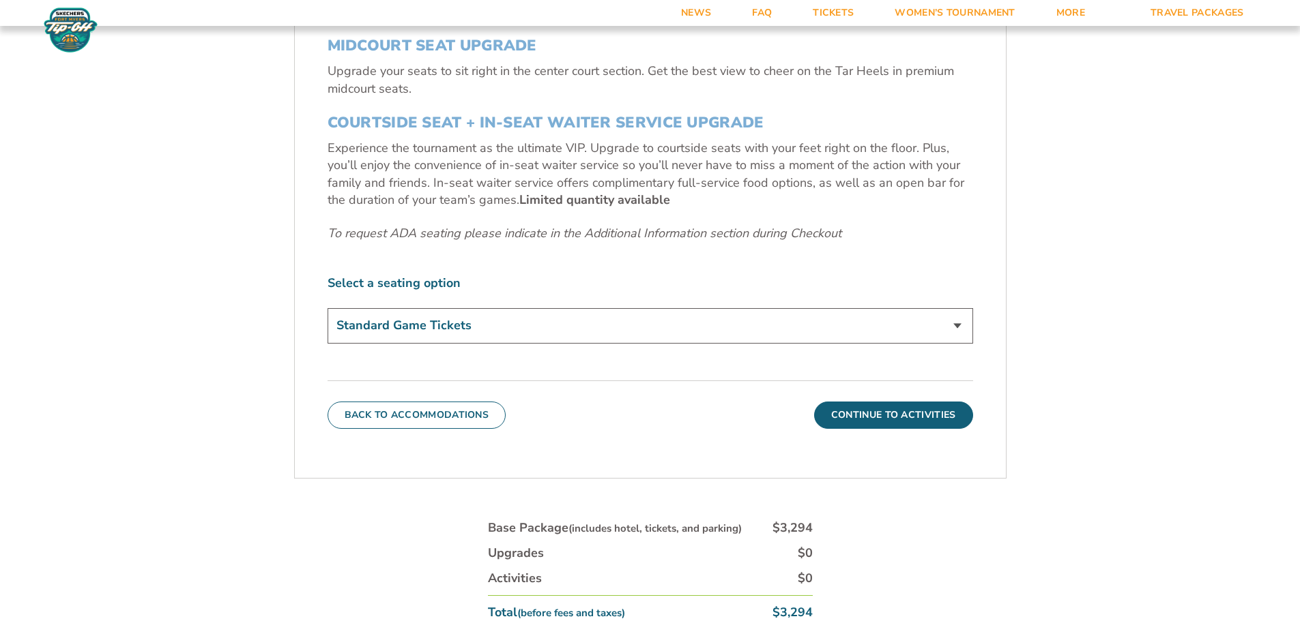
click at [689, 332] on select "Standard Game Tickets Midcourt Seat Upgrade (+$140 per person) Courtside Seat +…" at bounding box center [649, 325] width 645 height 35
select select "Midcourt Seat Upgrade"
click at [327, 308] on select "Standard Game Tickets Midcourt Seat Upgrade (+$140 per person) Courtside Seat +…" at bounding box center [649, 325] width 645 height 35
click at [874, 416] on button "Continue To Activities" at bounding box center [893, 415] width 159 height 27
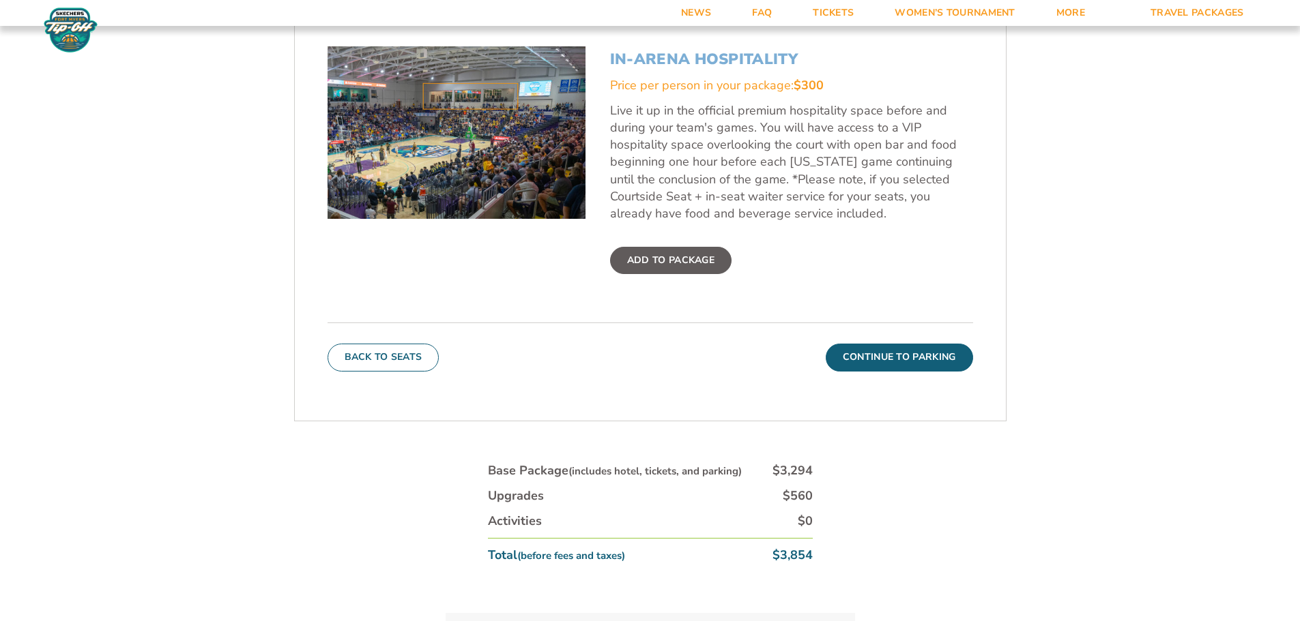
scroll to position [567, 0]
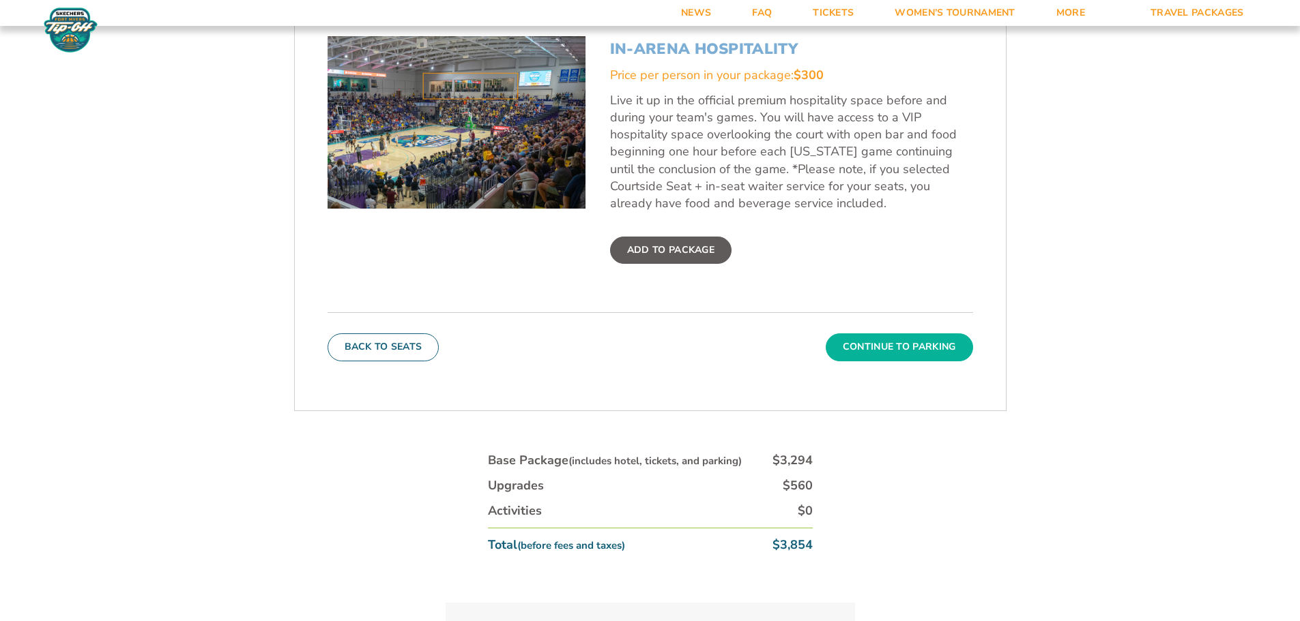
click at [944, 347] on button "Continue To Parking" at bounding box center [898, 347] width 147 height 27
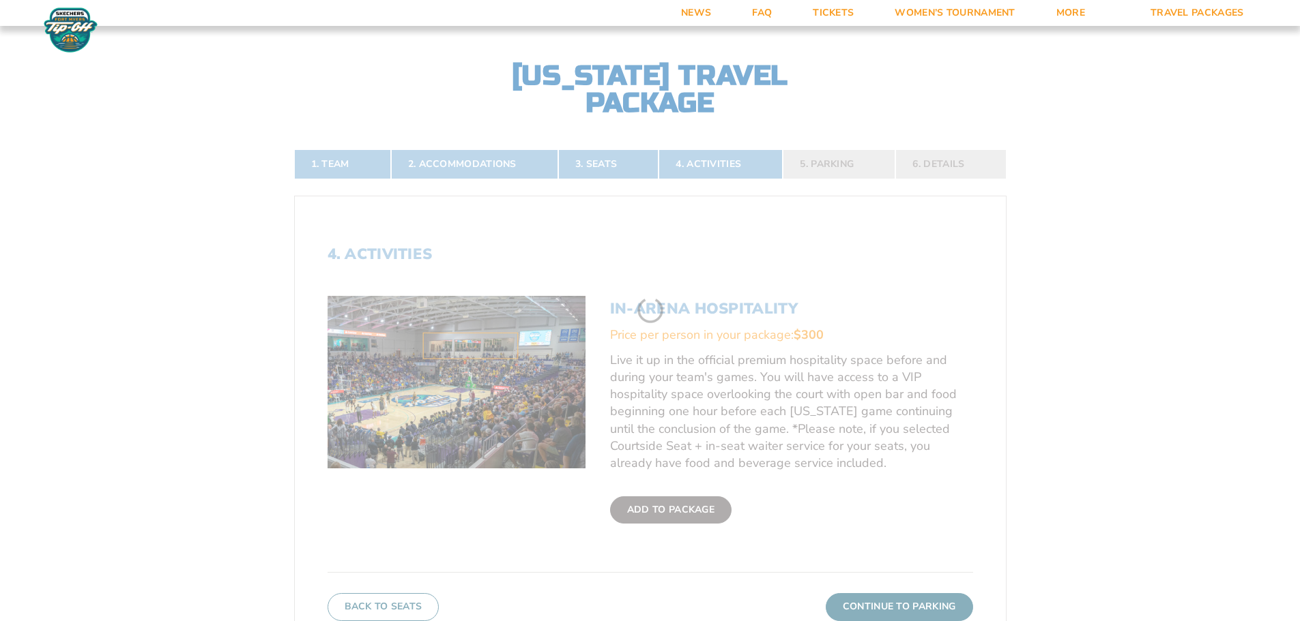
scroll to position [294, 0]
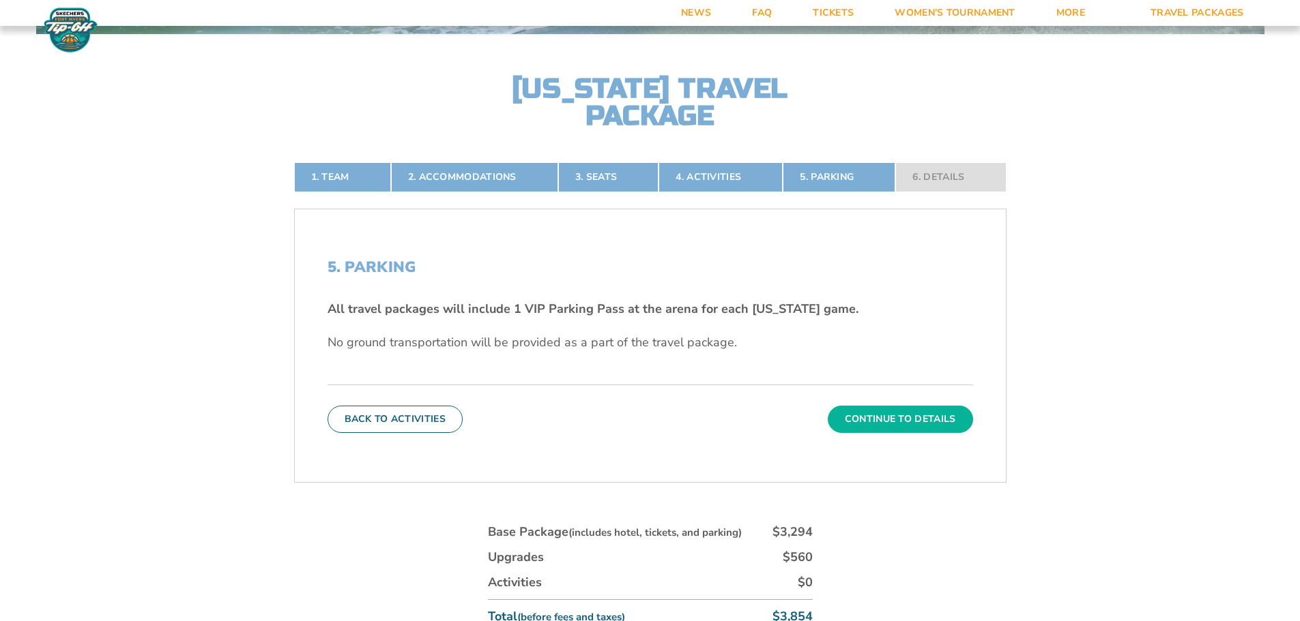
click at [920, 407] on button "Continue To Details" at bounding box center [900, 419] width 145 height 27
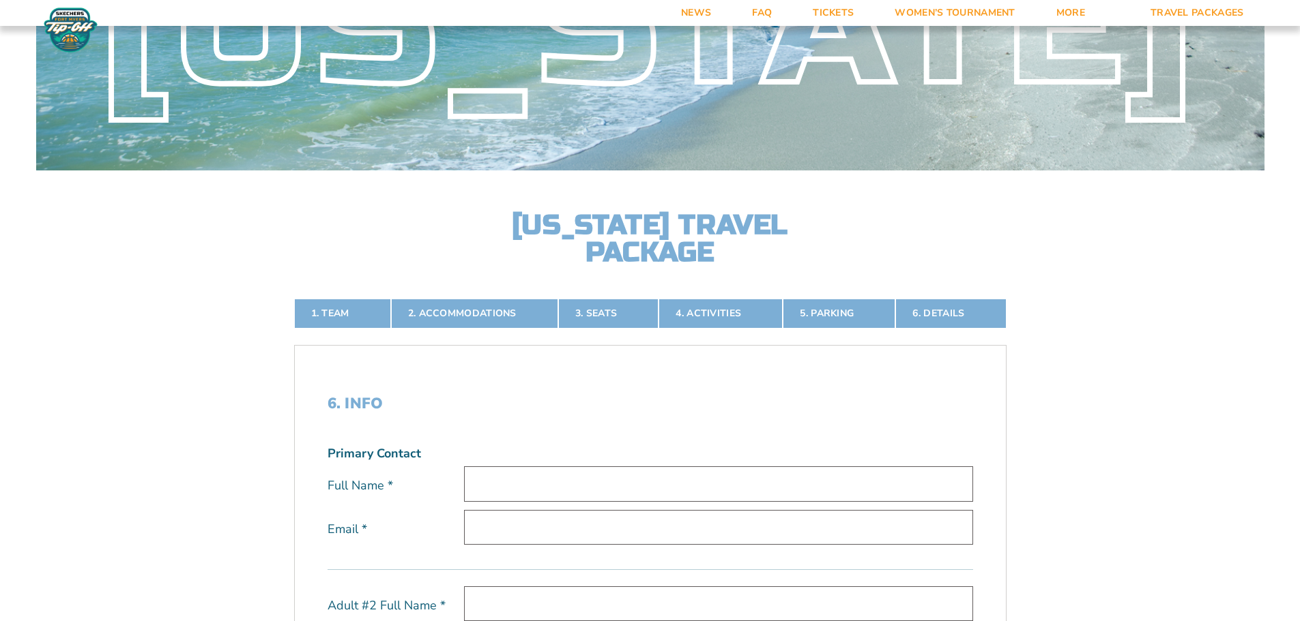
scroll to position [0, 0]
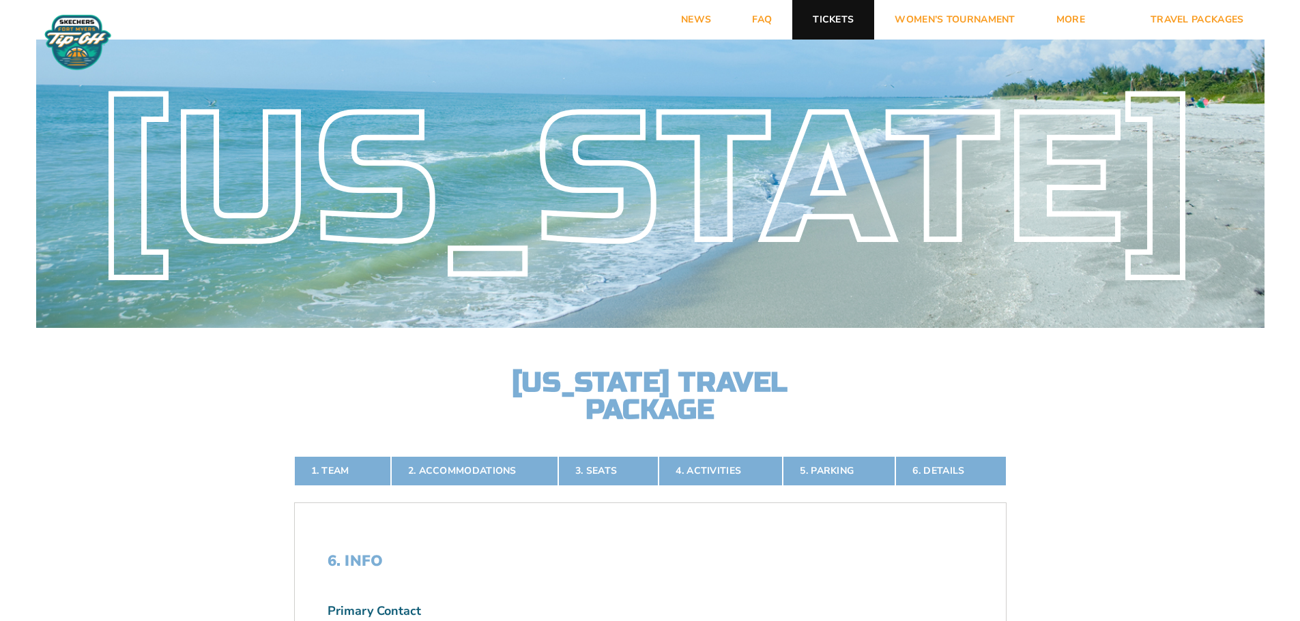
click at [833, 20] on link "Tickets" at bounding box center [833, 20] width 82 height 40
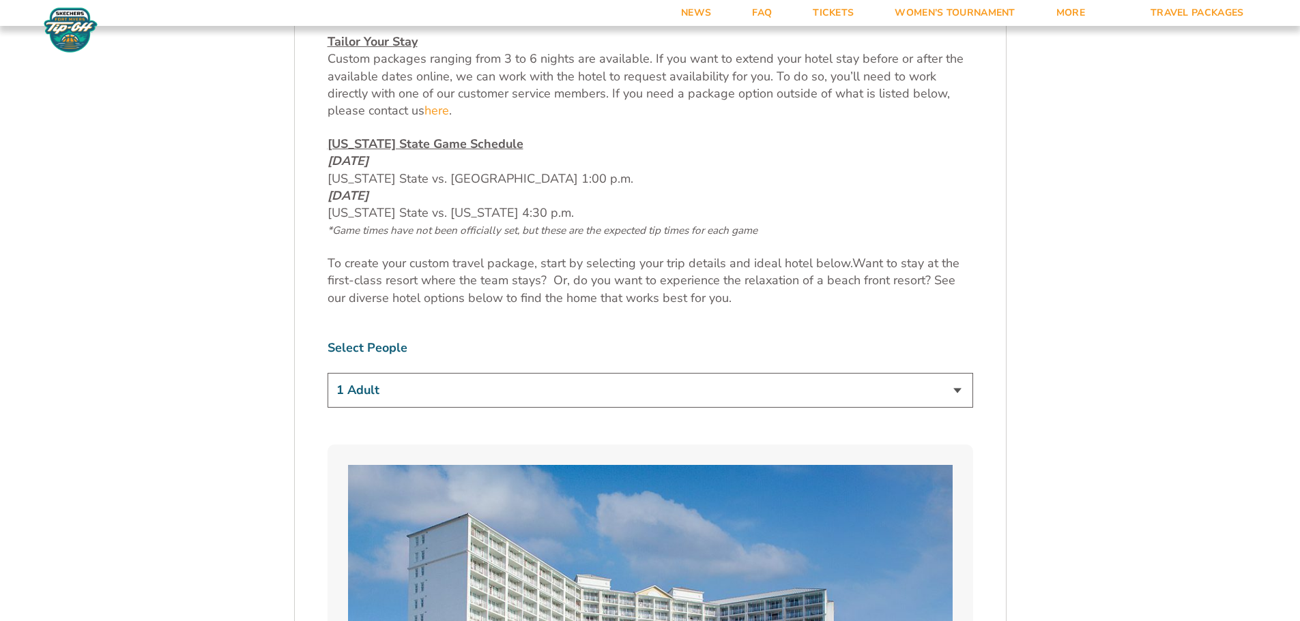
scroll to position [887, 0]
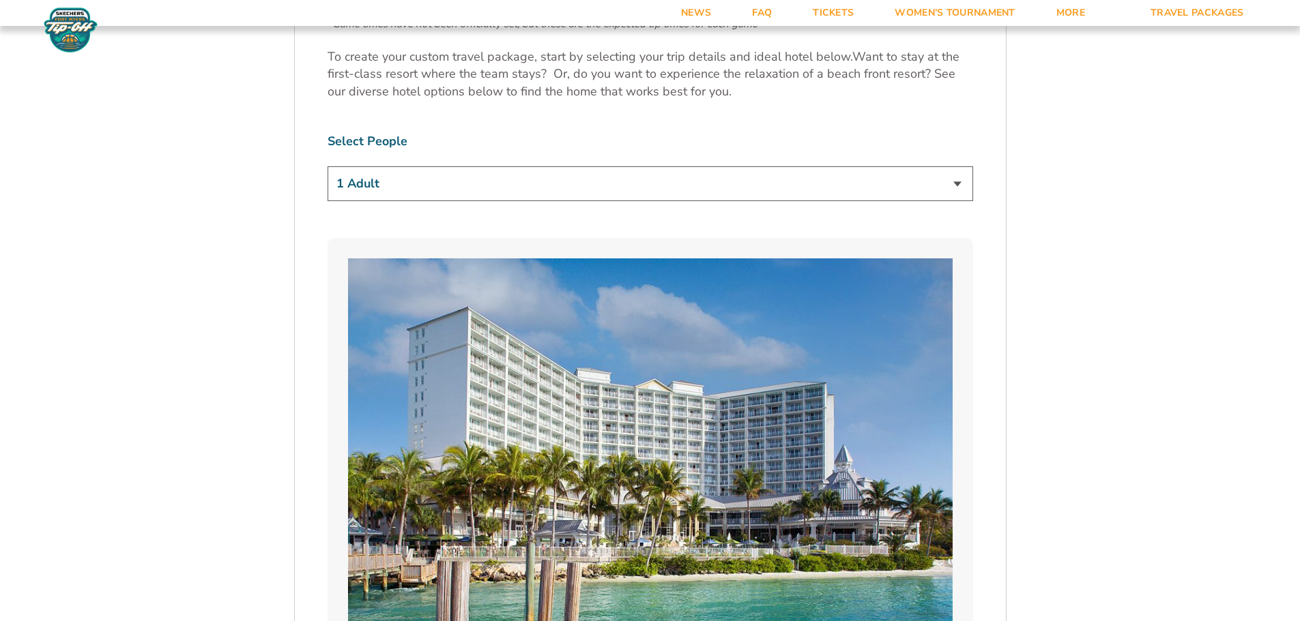
click at [564, 191] on select "1 Adult 2 Adults 3 Adults 4 Adults 2 Adults + 1 Child 2 Adults + 2 Children 2 A…" at bounding box center [649, 183] width 645 height 35
select select "2 Adults + 2 Children"
click at [327, 166] on select "1 Adult 2 Adults 3 Adults 4 Adults 2 Adults + 1 Child 2 Adults + 2 Children 2 A…" at bounding box center [649, 183] width 645 height 35
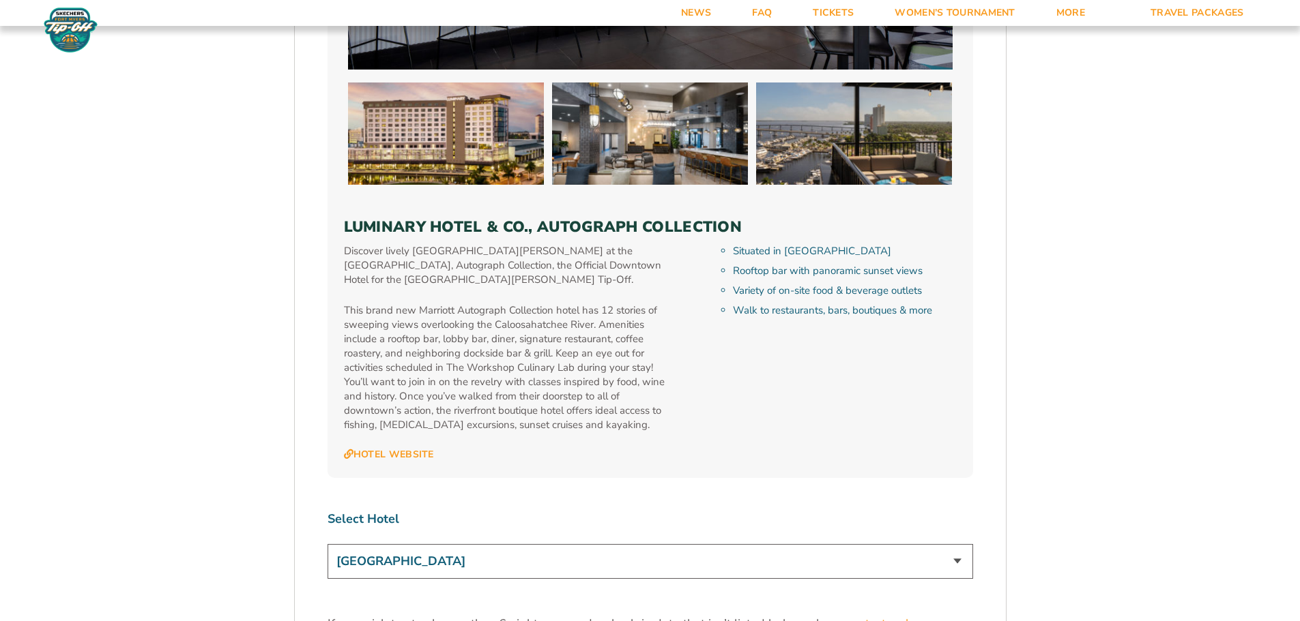
scroll to position [4230, 0]
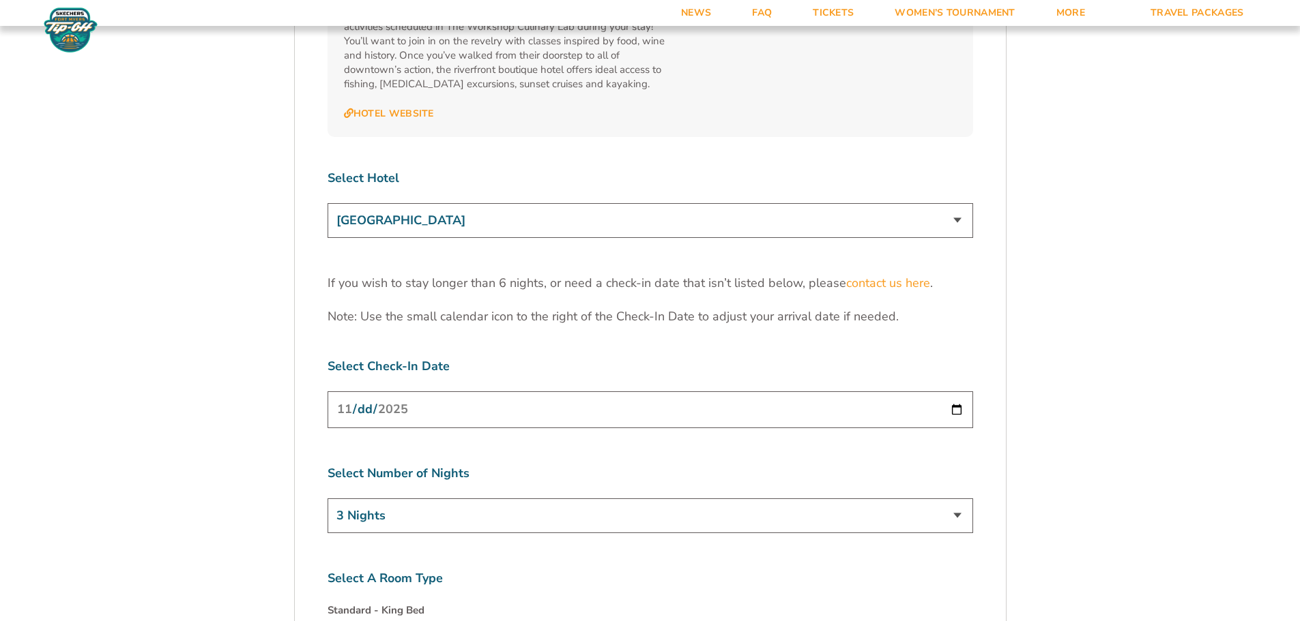
click at [638, 499] on select "3 Nights 4 Nights 5 Nights 6 Nights" at bounding box center [649, 516] width 645 height 35
select select "4 Nights"
click at [327, 499] on select "3 Nights 4 Nights 5 Nights 6 Nights" at bounding box center [649, 516] width 645 height 35
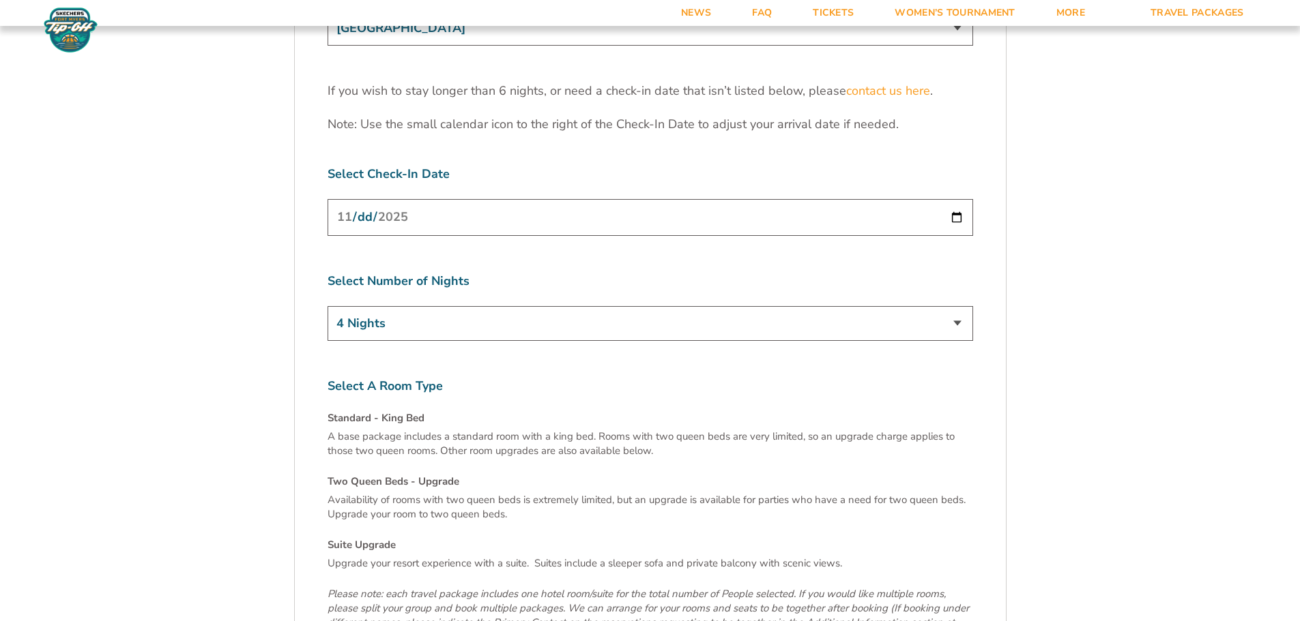
scroll to position [4434, 0]
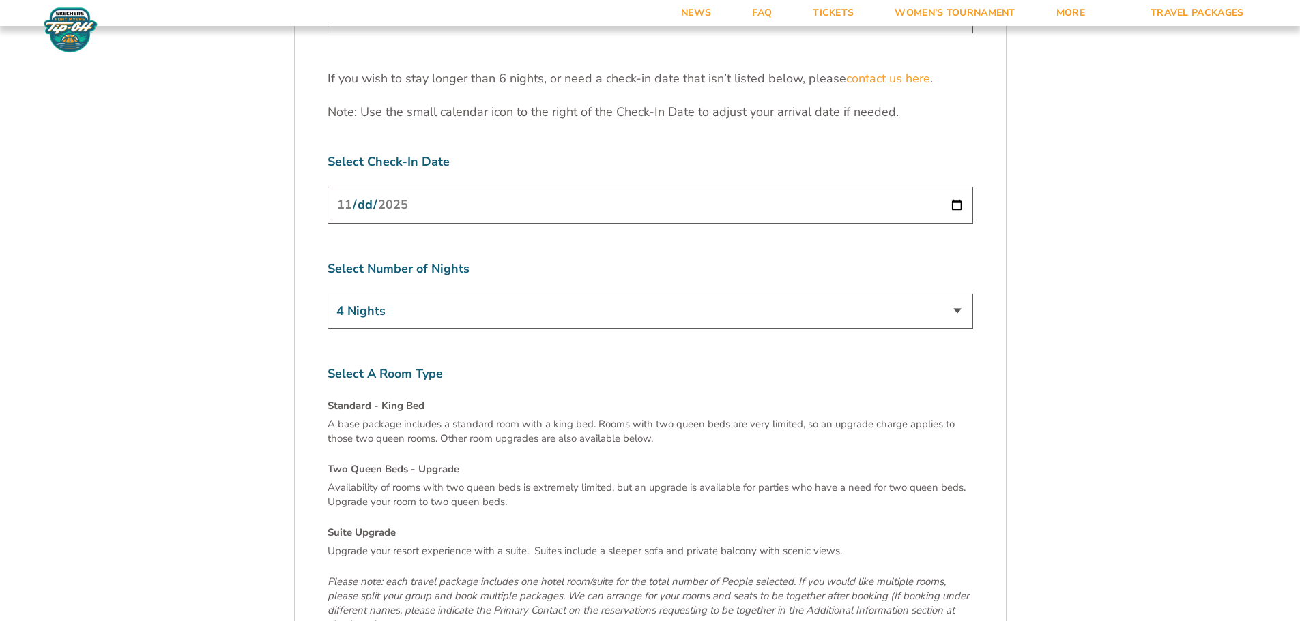
click at [956, 187] on input "[DATE]" at bounding box center [649, 205] width 645 height 36
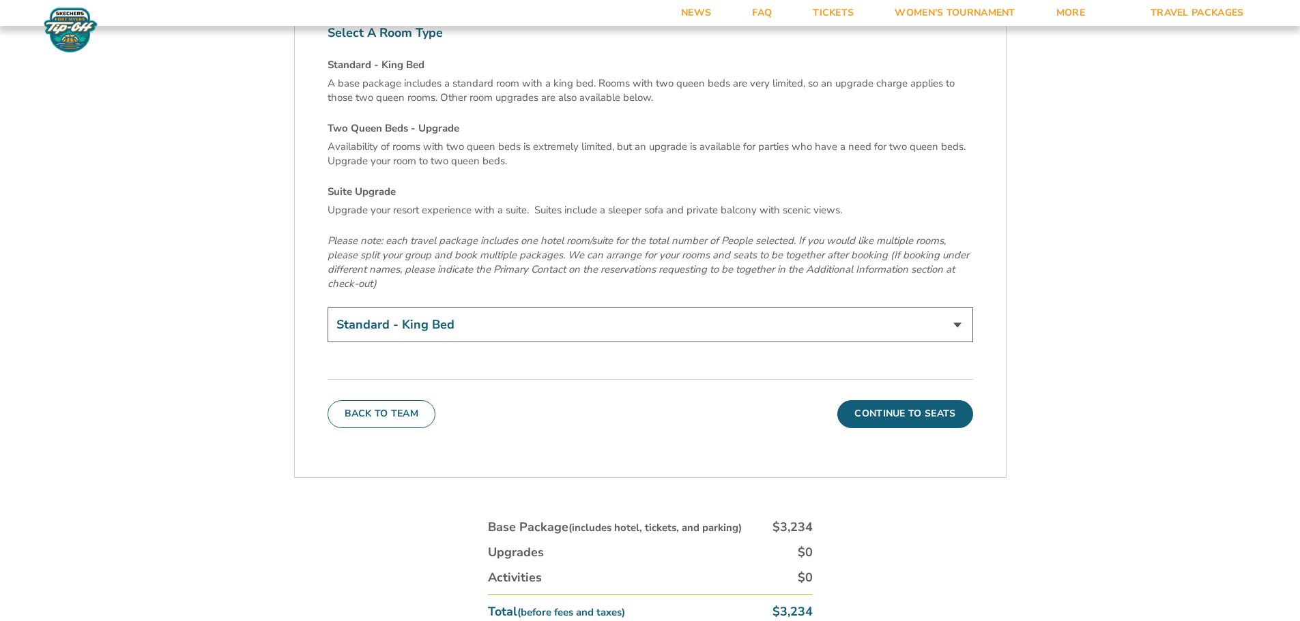
scroll to position [4639, 0]
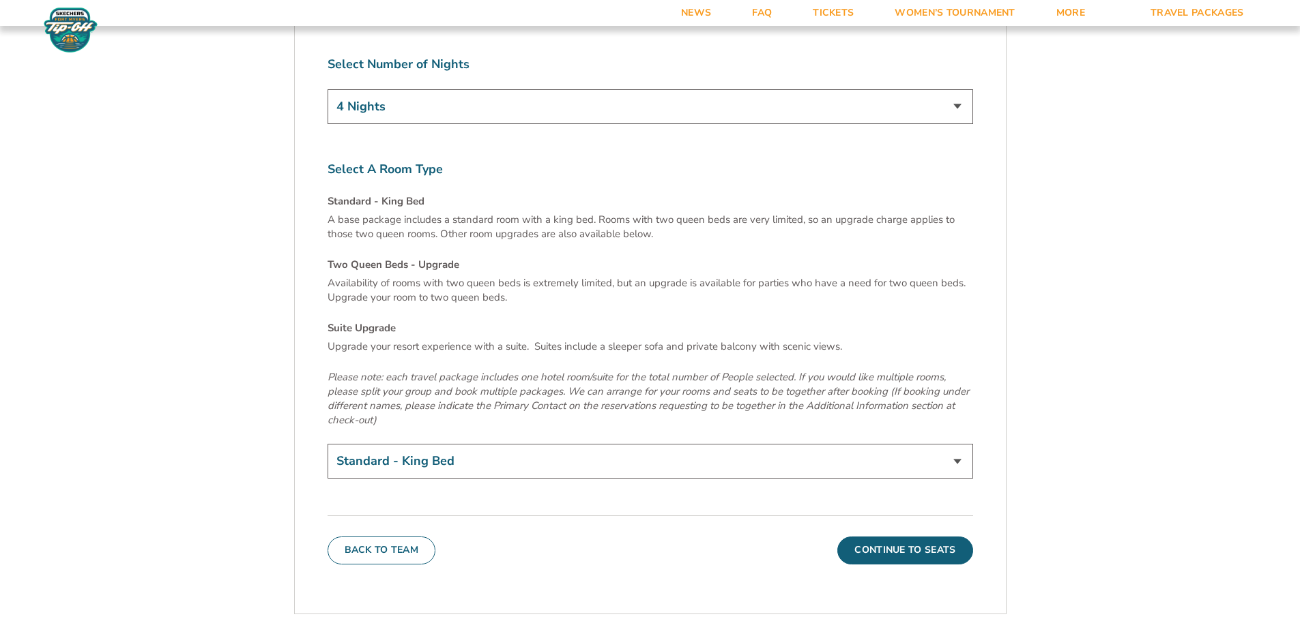
click at [447, 444] on select "Standard - King Bed Two Queen Beds - Upgrade (+$15 per night) Suite Upgrade (+$…" at bounding box center [649, 461] width 645 height 35
select select "Two Queen Beds - Upgrade"
click at [327, 444] on select "Standard - King Bed Two Queen Beds - Upgrade (+$15 per night) Suite Upgrade (+$…" at bounding box center [649, 461] width 645 height 35
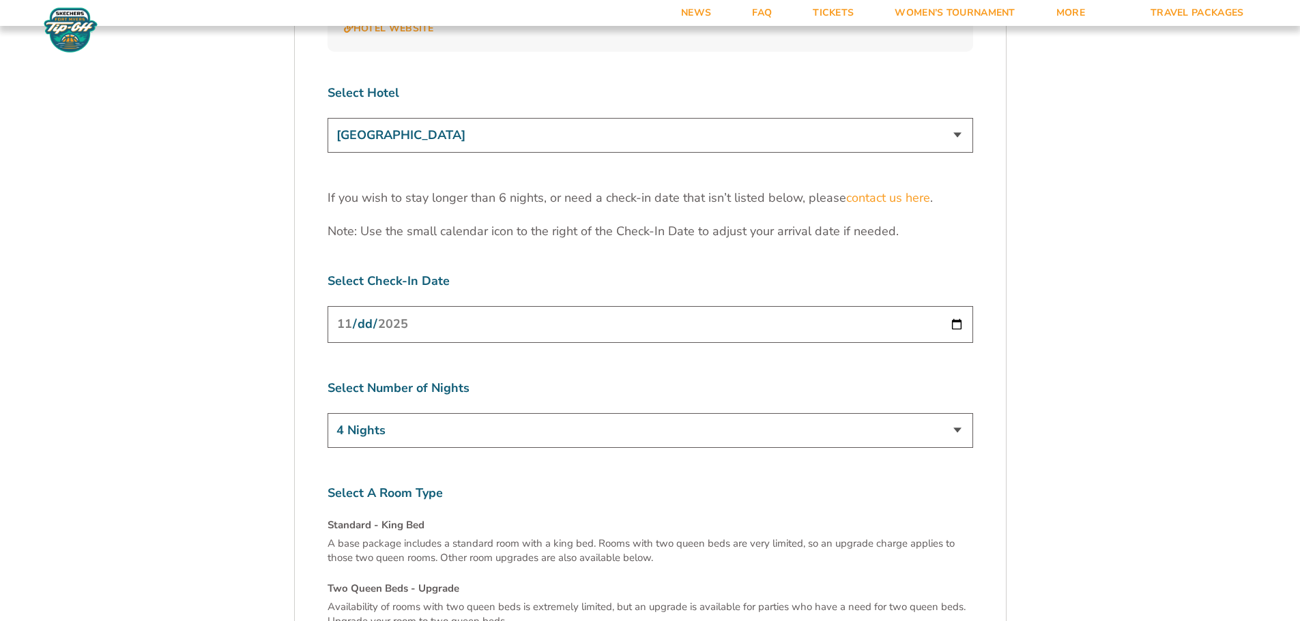
scroll to position [4093, 0]
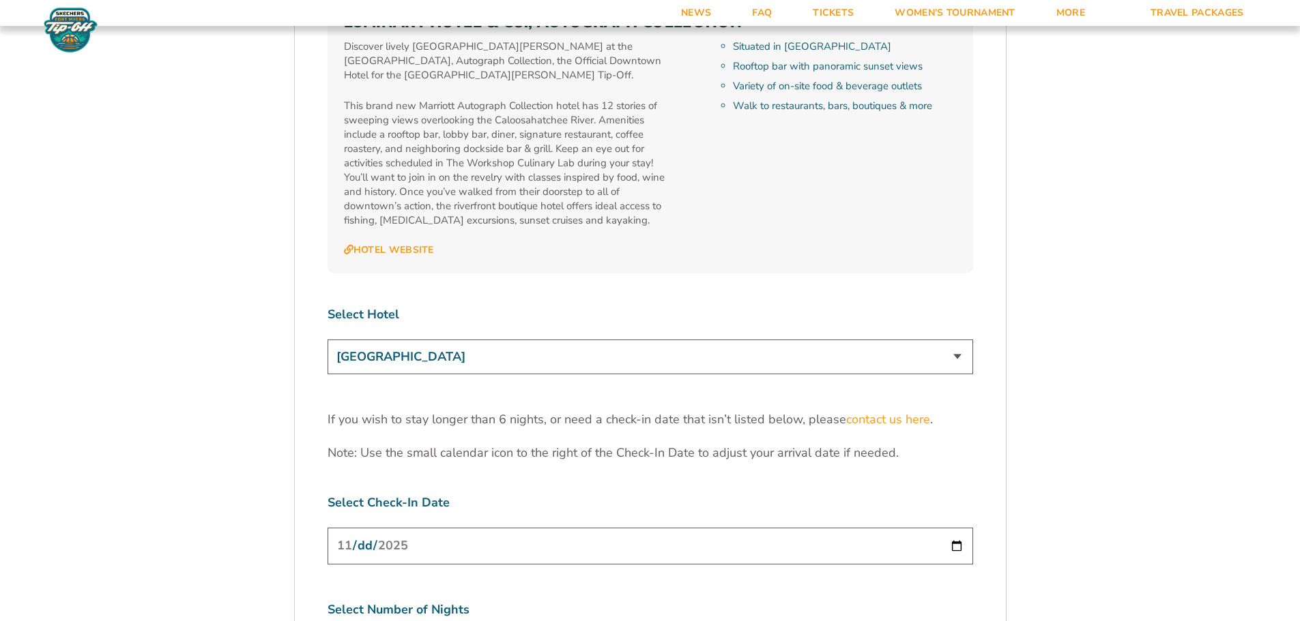
click at [529, 340] on select "Marriott Sanibel Harbour Resort & Spa Margaritaville Beach Resort Pink Shell Be…" at bounding box center [649, 357] width 645 height 35
click at [327, 340] on select "Marriott Sanibel Harbour Resort & Spa Margaritaville Beach Resort Pink Shell Be…" at bounding box center [649, 357] width 645 height 35
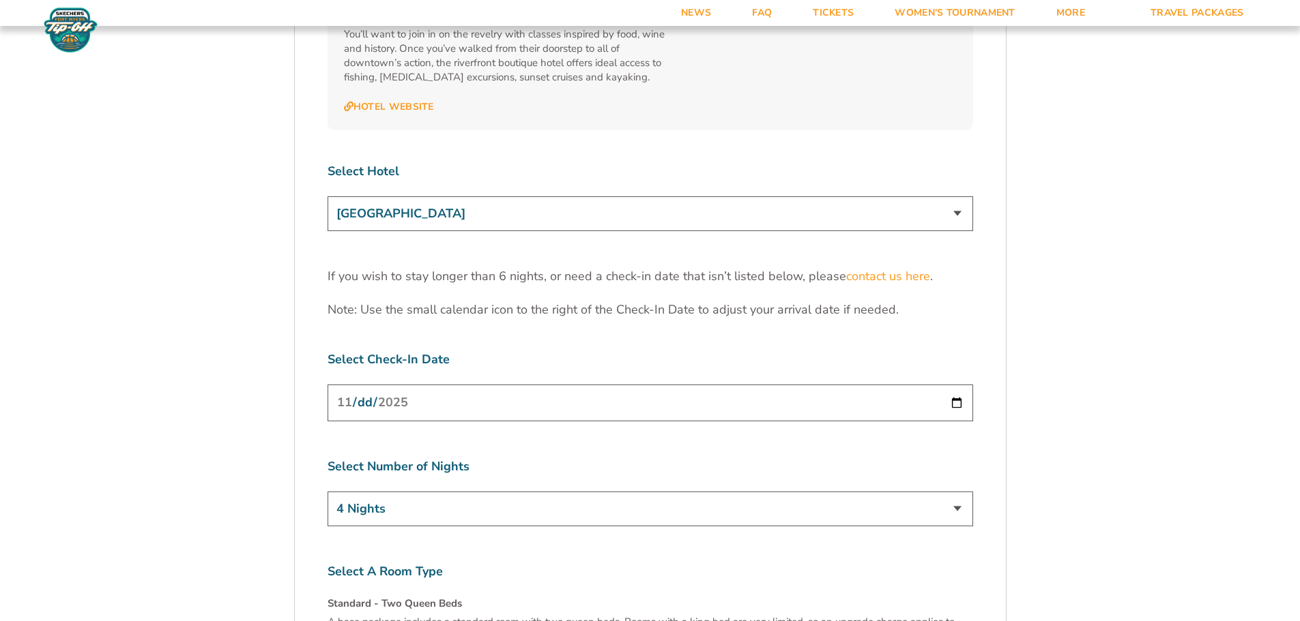
scroll to position [4230, 0]
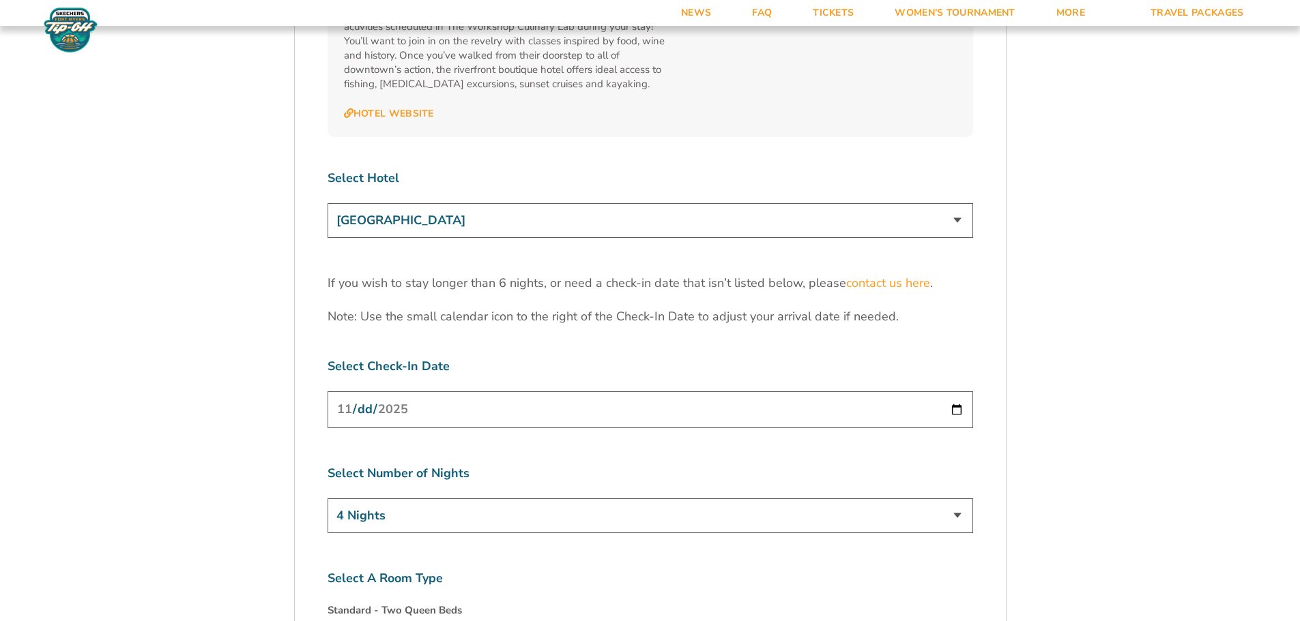
click at [504, 203] on select "Marriott Sanibel Harbour Resort & Spa Margaritaville Beach Resort Pink Shell Be…" at bounding box center [649, 220] width 645 height 35
click at [327, 203] on select "Marriott Sanibel Harbour Resort & Spa Margaritaville Beach Resort Pink Shell Be…" at bounding box center [649, 220] width 645 height 35
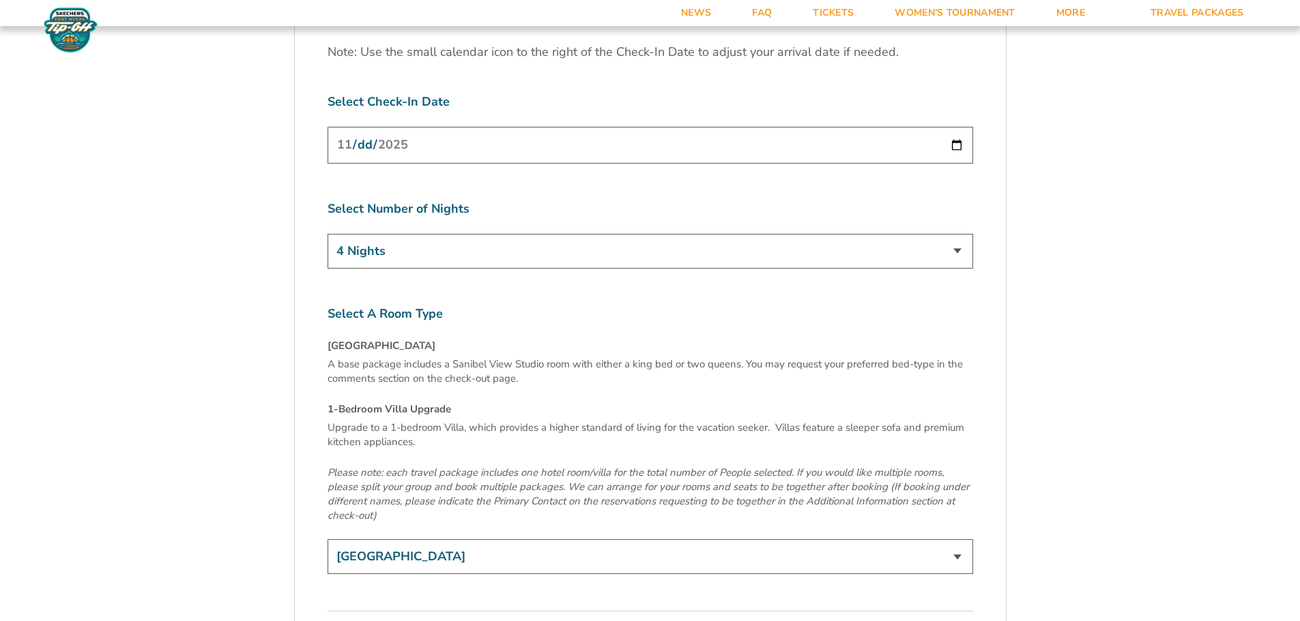
scroll to position [4298, 0]
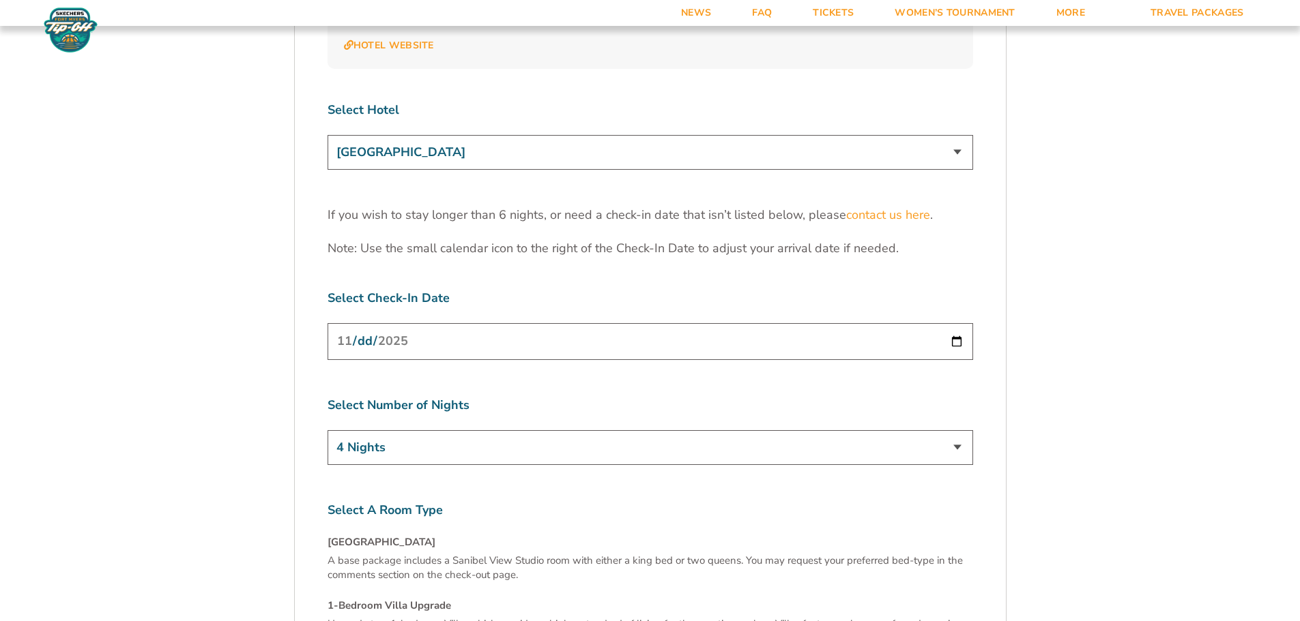
click at [558, 135] on select "Marriott Sanibel Harbour Resort & Spa Margaritaville Beach Resort Pink Shell Be…" at bounding box center [649, 152] width 645 height 35
select select "17487"
click at [327, 135] on select "Marriott Sanibel Harbour Resort & Spa Margaritaville Beach Resort Pink Shell Be…" at bounding box center [649, 152] width 645 height 35
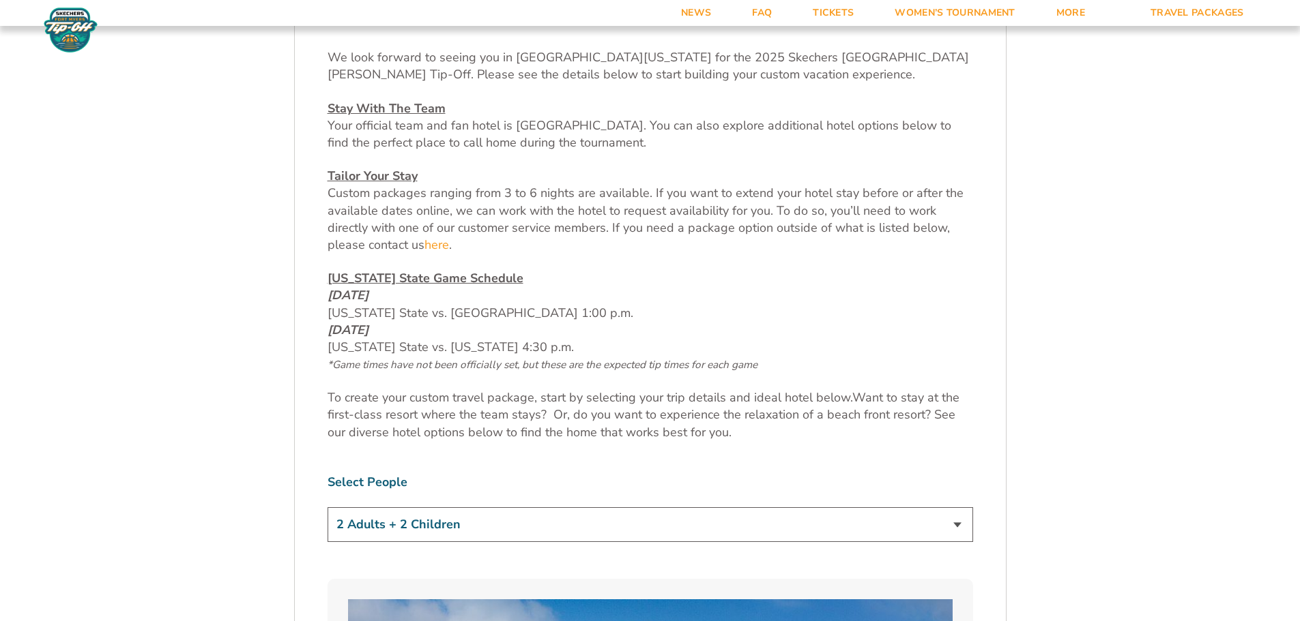
scroll to position [955, 0]
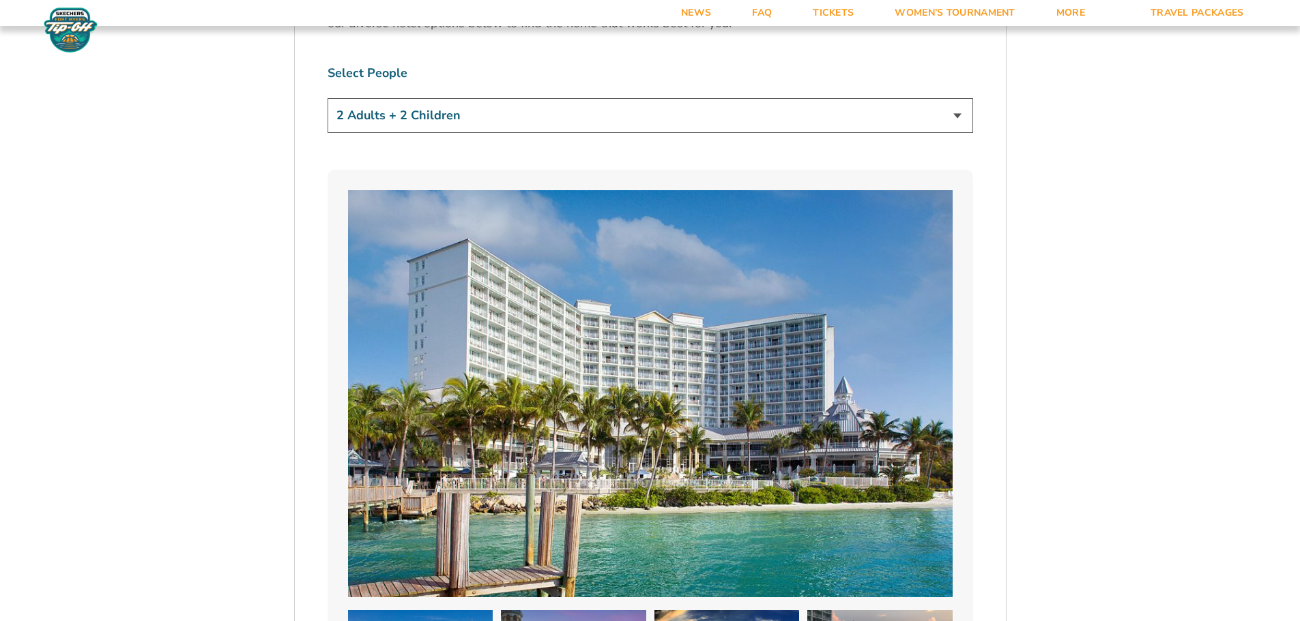
click at [587, 110] on select "1 Adult 2 Adults 3 Adults 4 Adults 2 Adults + 1 Child 2 Adults + 2 Children 2 A…" at bounding box center [649, 115] width 645 height 35
select select "2 Adults"
click at [327, 98] on select "1 Adult 2 Adults 3 Adults 4 Adults 2 Adults + 1 Child 2 Adults + 2 Children 2 A…" at bounding box center [649, 115] width 645 height 35
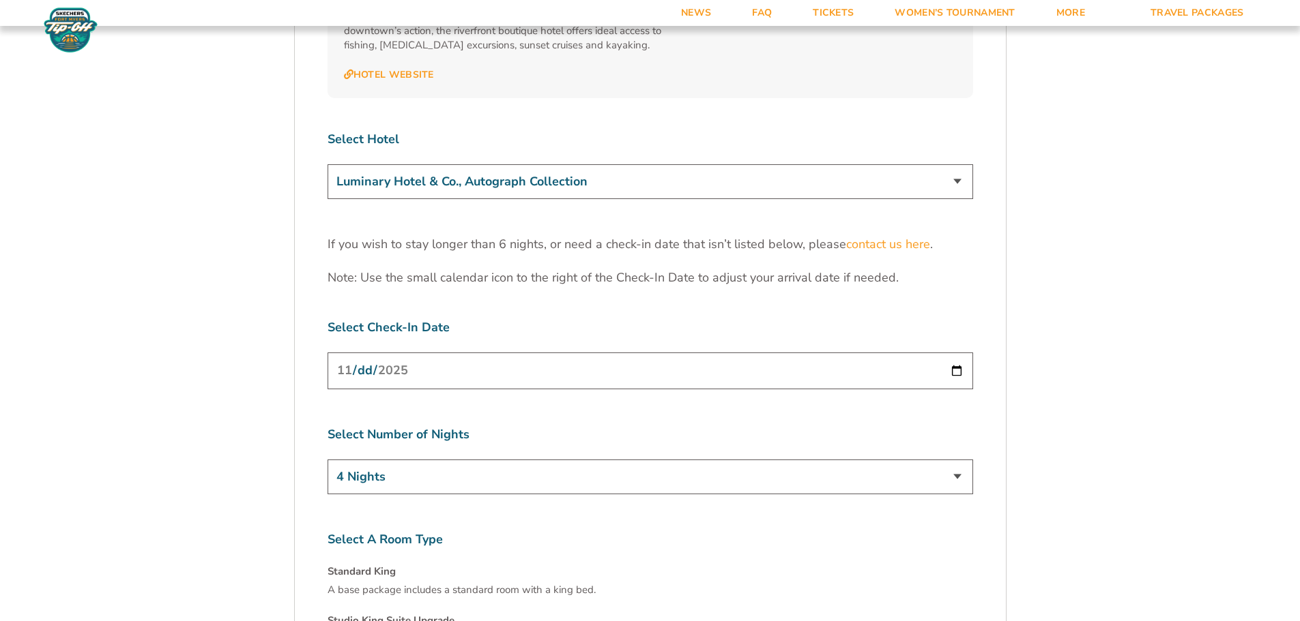
scroll to position [4434, 0]
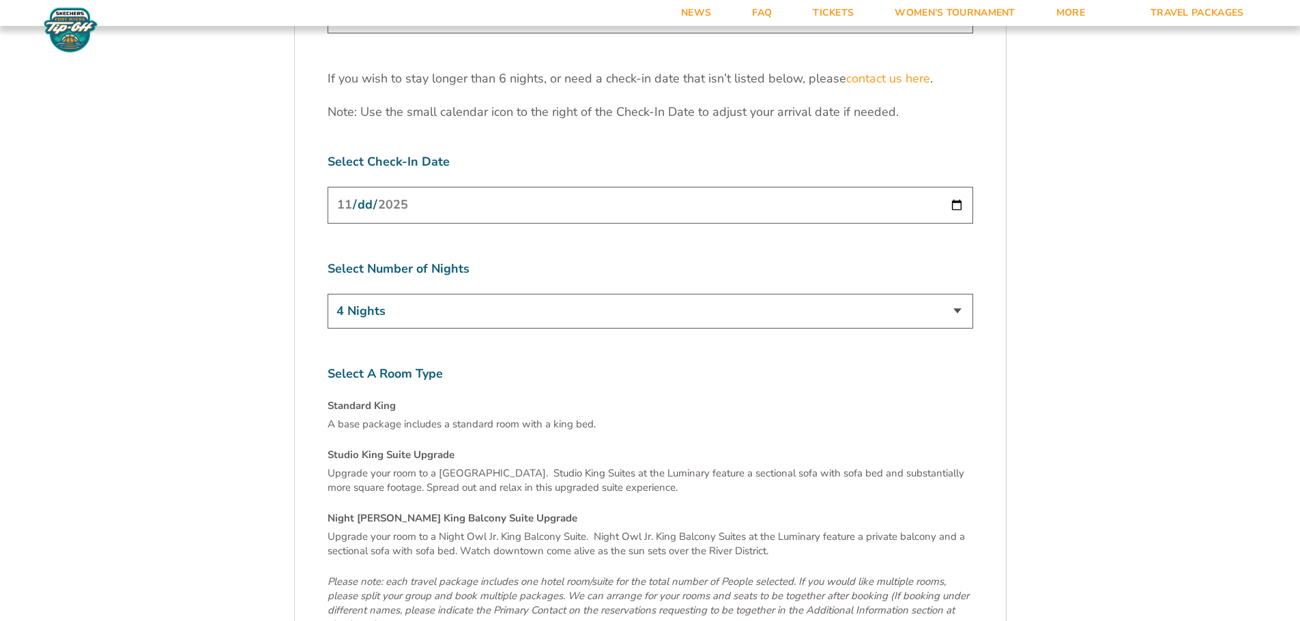
click at [959, 187] on input "[DATE]" at bounding box center [649, 205] width 645 height 36
type input "2025-11-25"
click at [435, 294] on select "3 Nights 4 Nights 5 Nights 6 Nights" at bounding box center [649, 311] width 645 height 35
select select "3 Nights"
click at [327, 294] on select "3 Nights 4 Nights 5 Nights 6 Nights" at bounding box center [649, 311] width 645 height 35
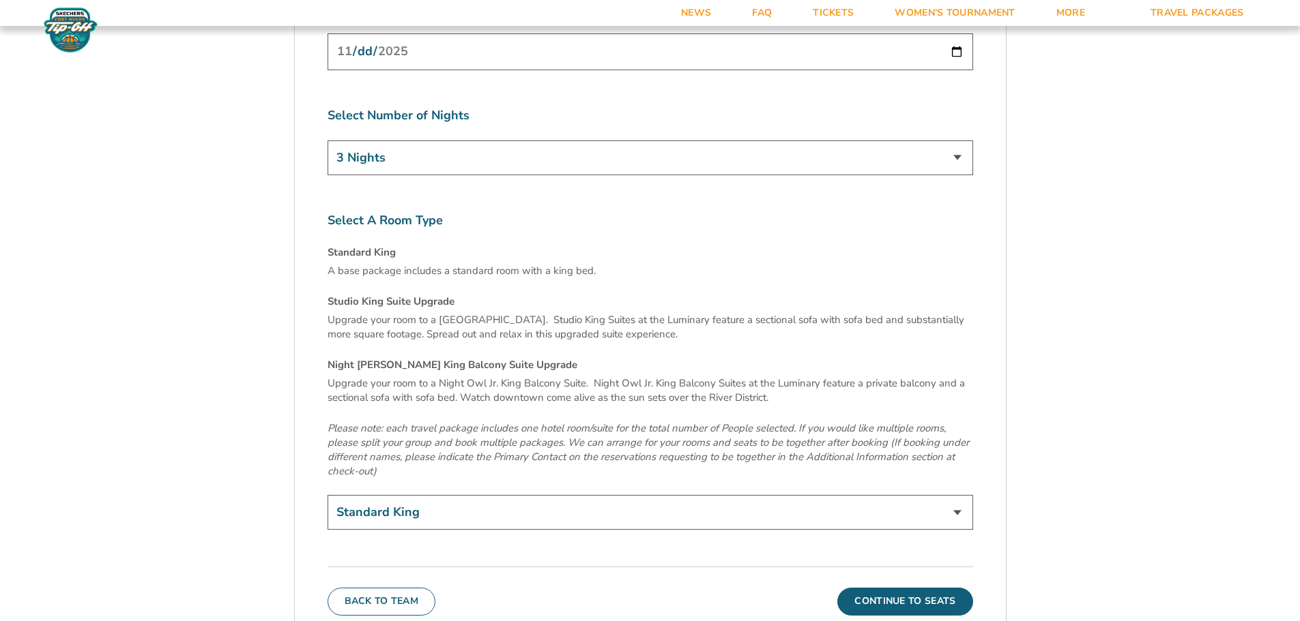
scroll to position [4775, 0]
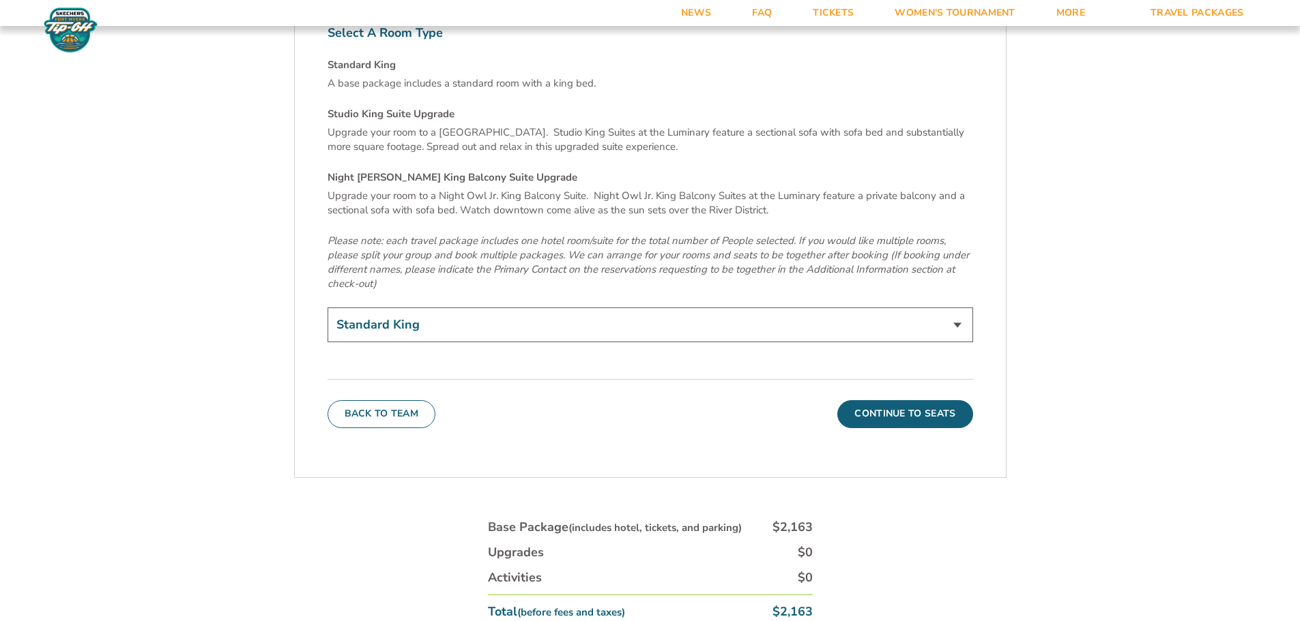
click at [818, 308] on select "Standard King Studio King Suite Upgrade (+$120 per night) Night Owl Jr. King Ba…" at bounding box center [649, 325] width 645 height 35
select select "Studio King Suite Upgrade"
click at [327, 308] on select "Standard King Studio King Suite Upgrade (+$120 per night) Night Owl Jr. King Ba…" at bounding box center [649, 325] width 645 height 35
click at [668, 308] on select "Standard King Studio King Suite Upgrade (+$120 per night) Night Owl Jr. King Ba…" at bounding box center [649, 325] width 645 height 35
click at [669, 308] on select "Standard King Studio King Suite Upgrade (+$120 per night) Night Owl Jr. King Ba…" at bounding box center [649, 325] width 645 height 35
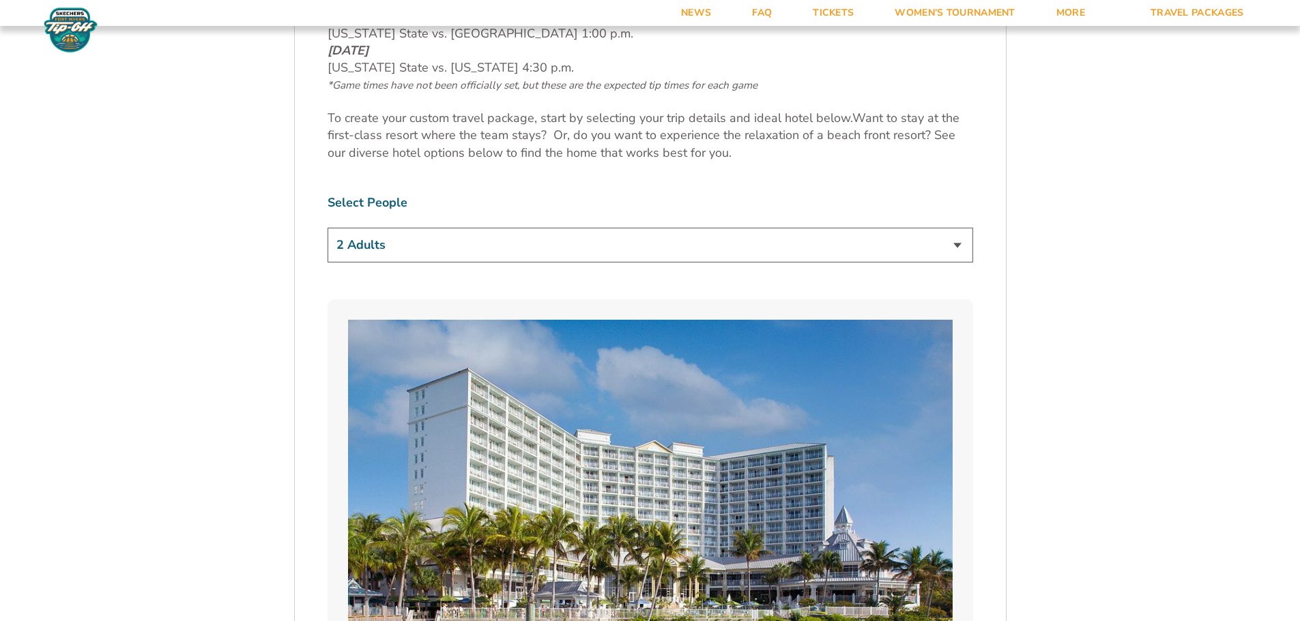
scroll to position [682, 0]
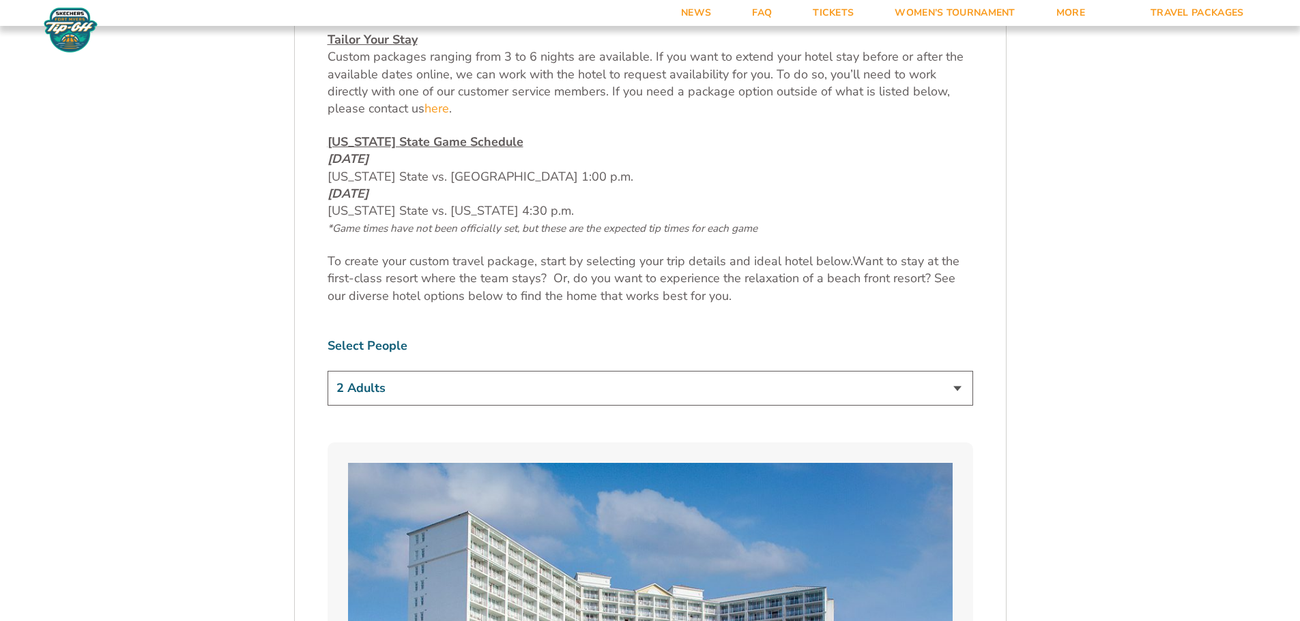
click at [476, 383] on select "1 Adult 2 Adults 3 Adults 4 Adults 2 Adults + 1 Child 2 Adults + 2 Children 2 A…" at bounding box center [649, 388] width 645 height 35
click at [327, 371] on select "1 Adult 2 Adults 3 Adults 4 Adults 2 Adults + 1 Child 2 Adults + 2 Children 2 A…" at bounding box center [649, 388] width 645 height 35
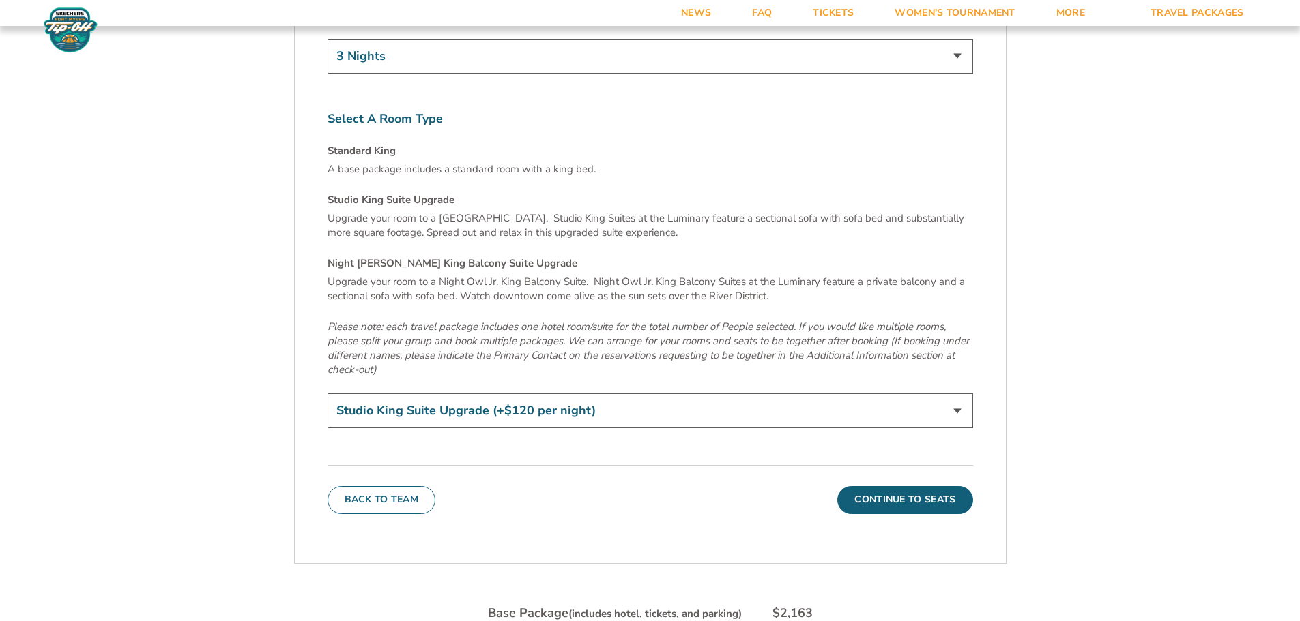
scroll to position [4707, 0]
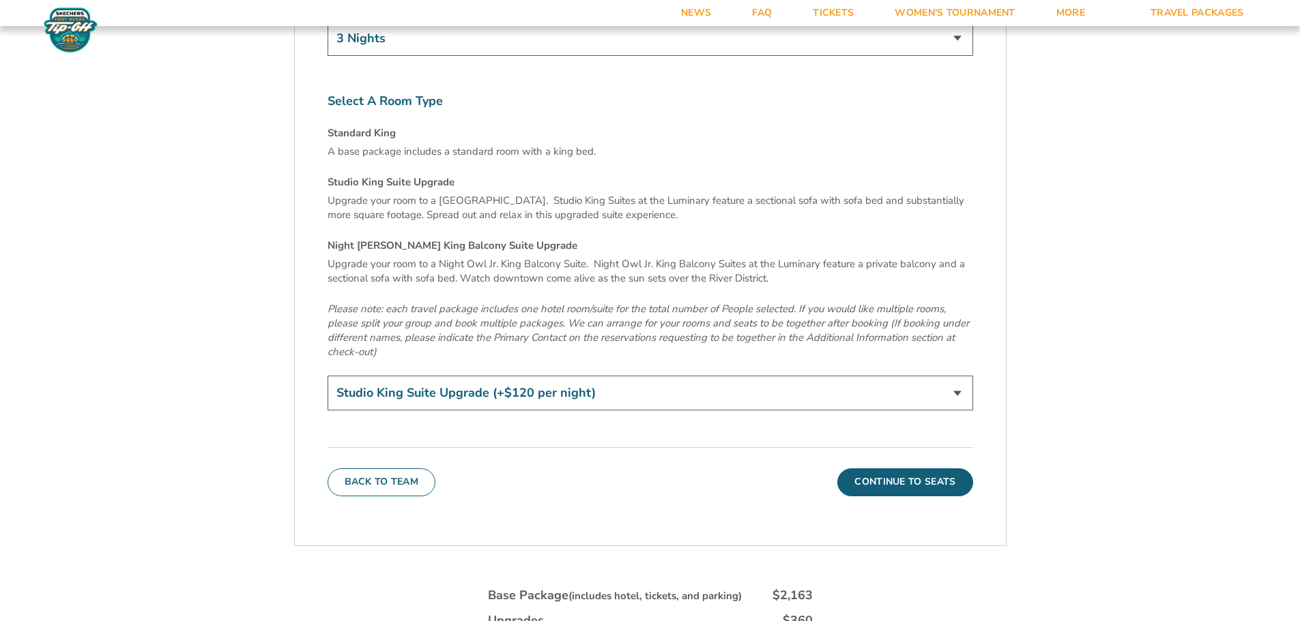
click at [574, 376] on select "Standard King Studio King Suite Upgrade (+$120 per night) Night Owl Jr. King Ba…" at bounding box center [649, 393] width 645 height 35
click at [327, 376] on select "Standard King Studio King Suite Upgrade (+$120 per night) Night Owl Jr. King Ba…" at bounding box center [649, 393] width 645 height 35
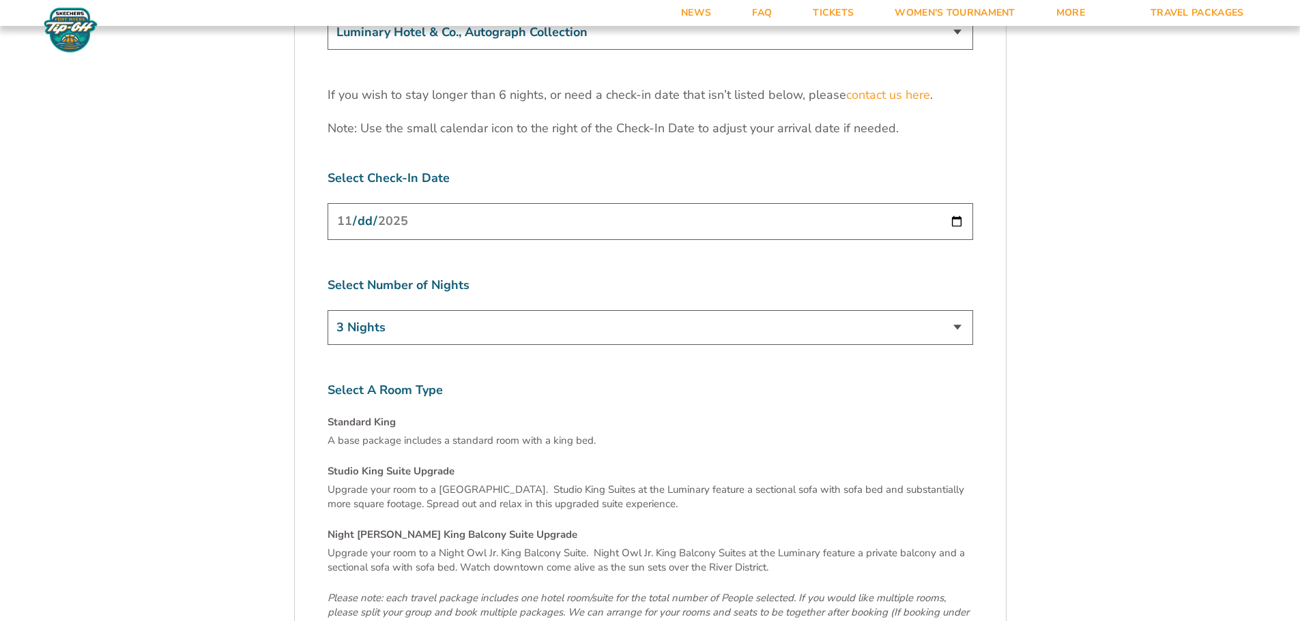
scroll to position [4230, 0]
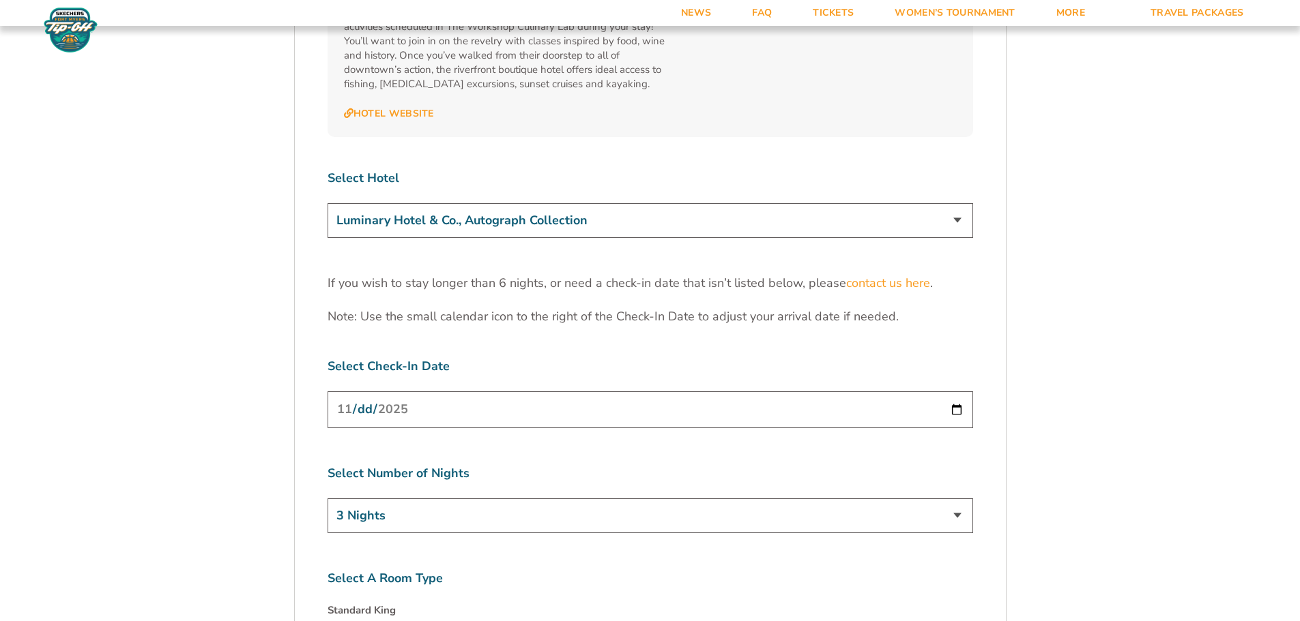
click at [447, 203] on select "Marriott Sanibel Harbour Resort & Spa Margaritaville Beach Resort Pink Shell Be…" at bounding box center [649, 220] width 645 height 35
select select "18478"
click at [327, 203] on select "Marriott Sanibel Harbour Resort & Spa Margaritaville Beach Resort Pink Shell Be…" at bounding box center [649, 220] width 645 height 35
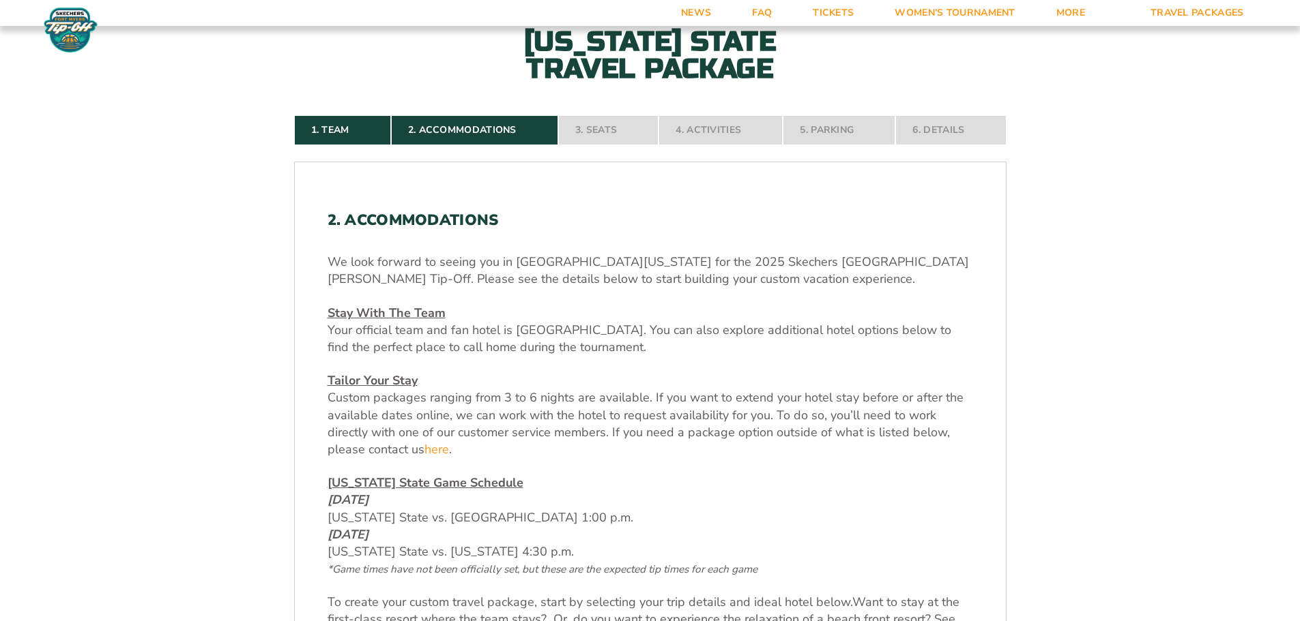
scroll to position [0, 0]
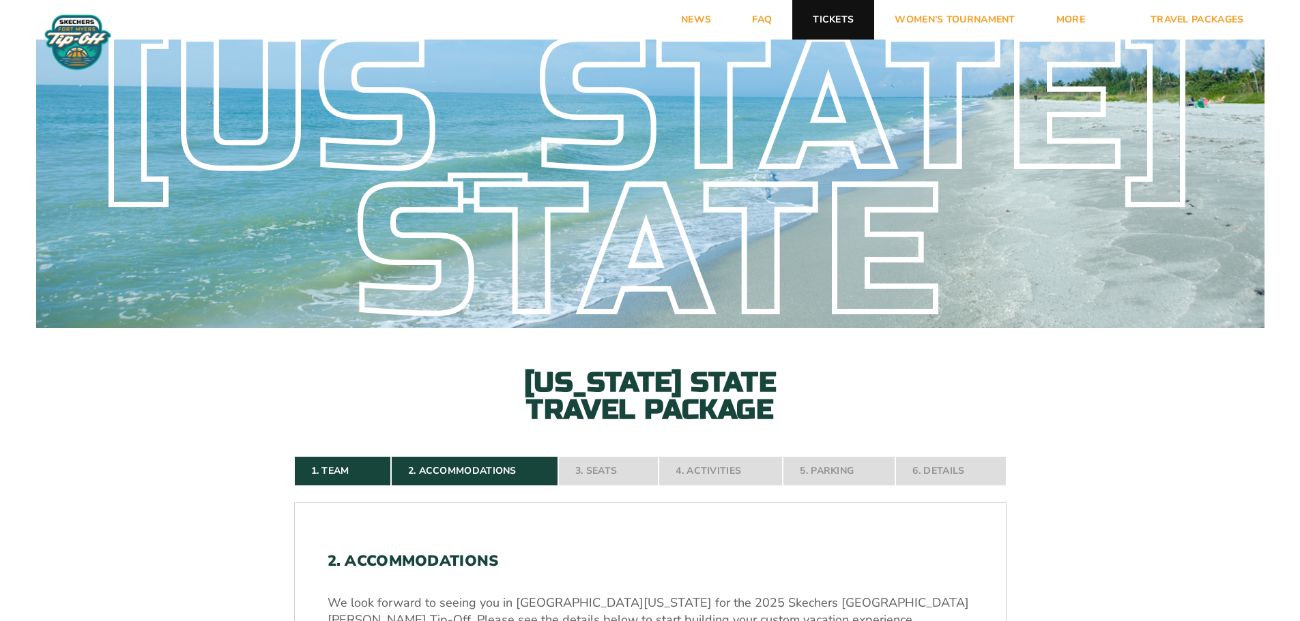
click at [841, 25] on link "Tickets" at bounding box center [833, 20] width 82 height 40
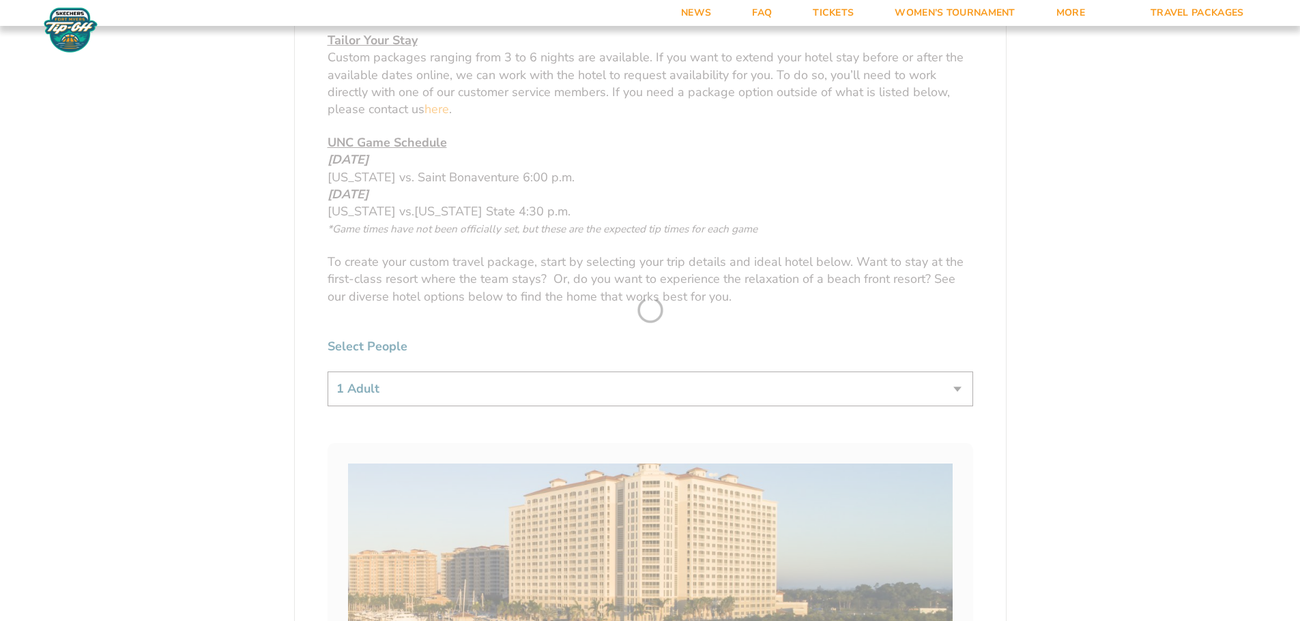
scroll to position [682, 0]
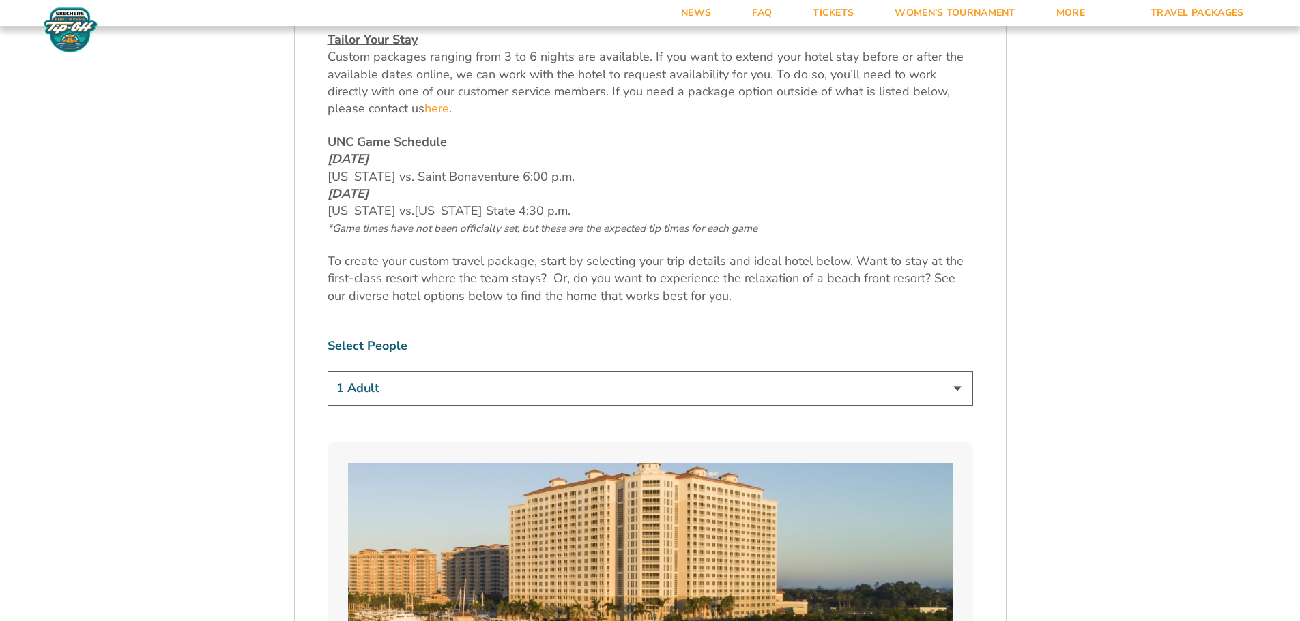
click at [363, 380] on select "1 Adult 2 Adults 3 Adults 4 Adults 2 Adults + 1 Child 2 Adults + 2 Children 2 A…" at bounding box center [649, 388] width 645 height 35
select select "2 Adults"
click at [327, 371] on select "1 Adult 2 Adults 3 Adults 4 Adults 2 Adults + 1 Child 2 Adults + 2 Children 2 A…" at bounding box center [649, 388] width 645 height 35
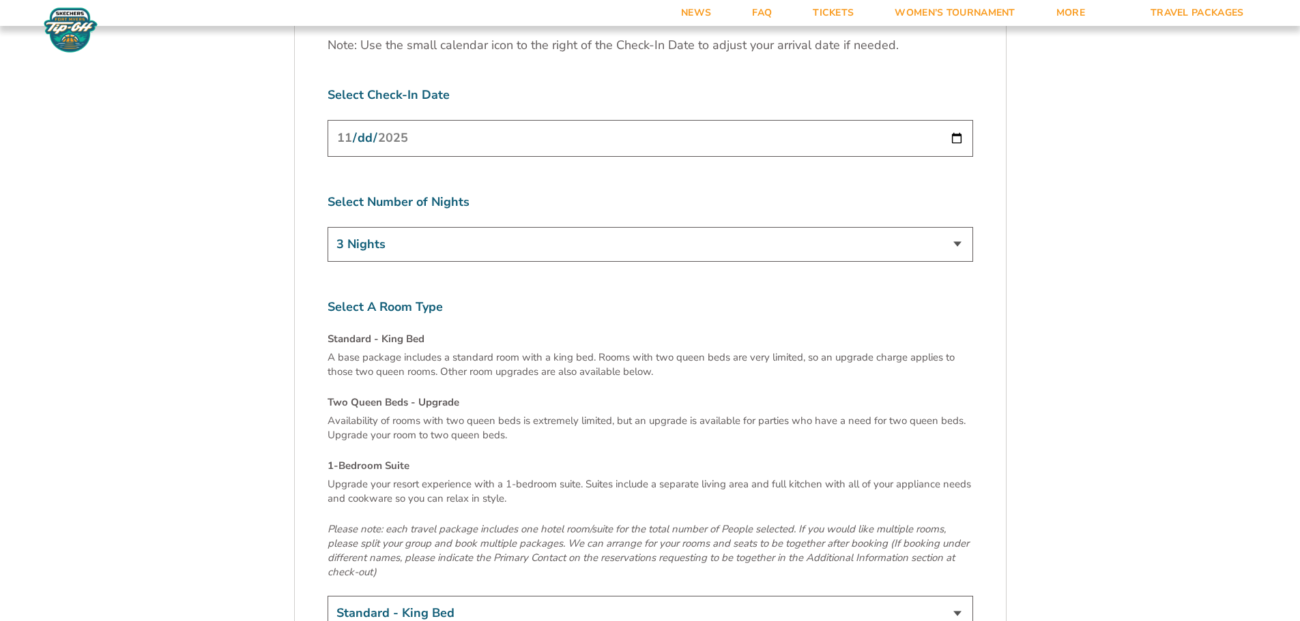
scroll to position [4298, 0]
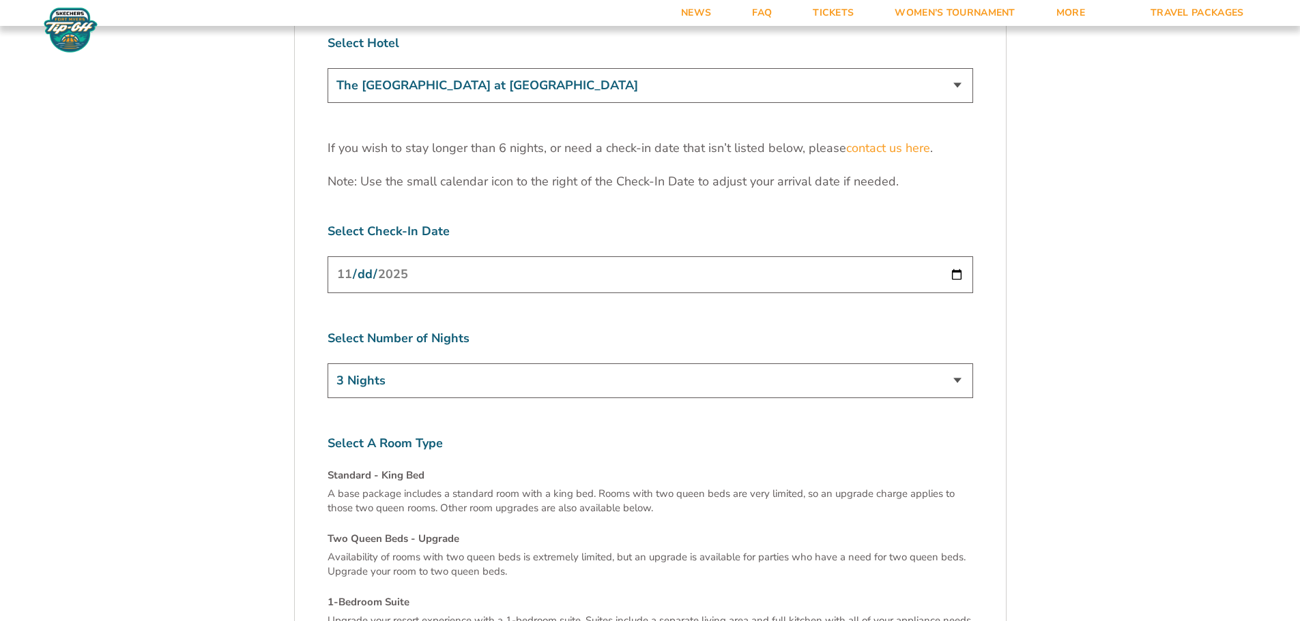
click at [957, 257] on input "[DATE]" at bounding box center [649, 275] width 645 height 36
type input "2025-11-25"
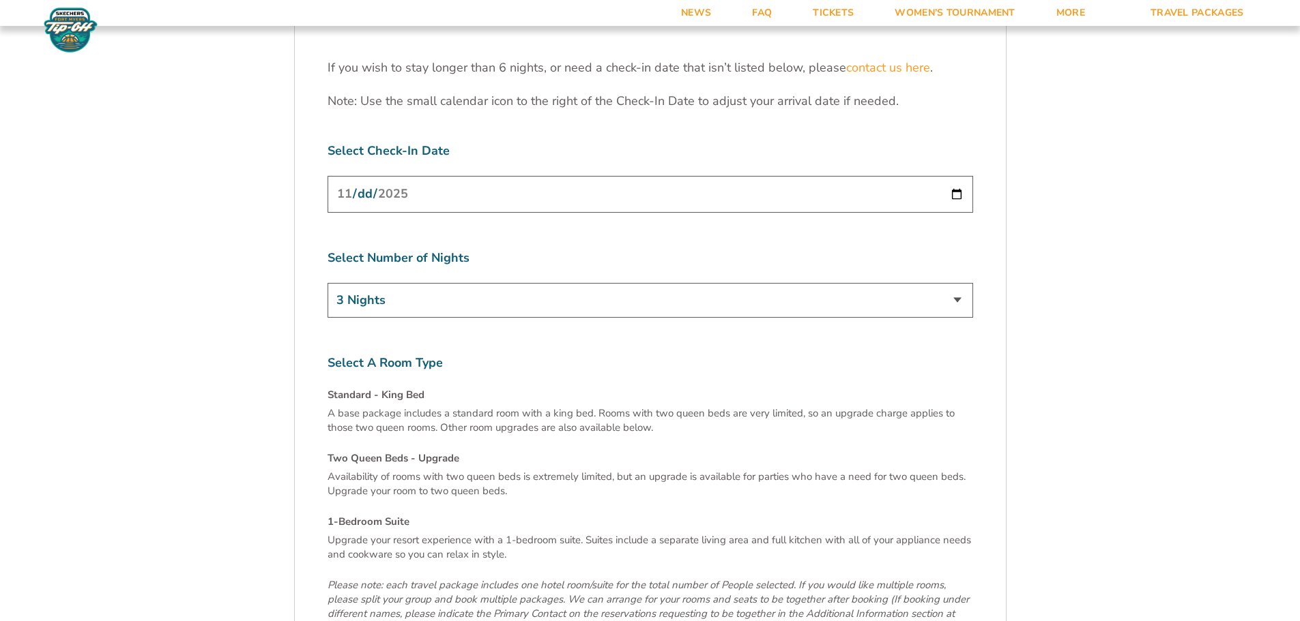
scroll to position [4503, 0]
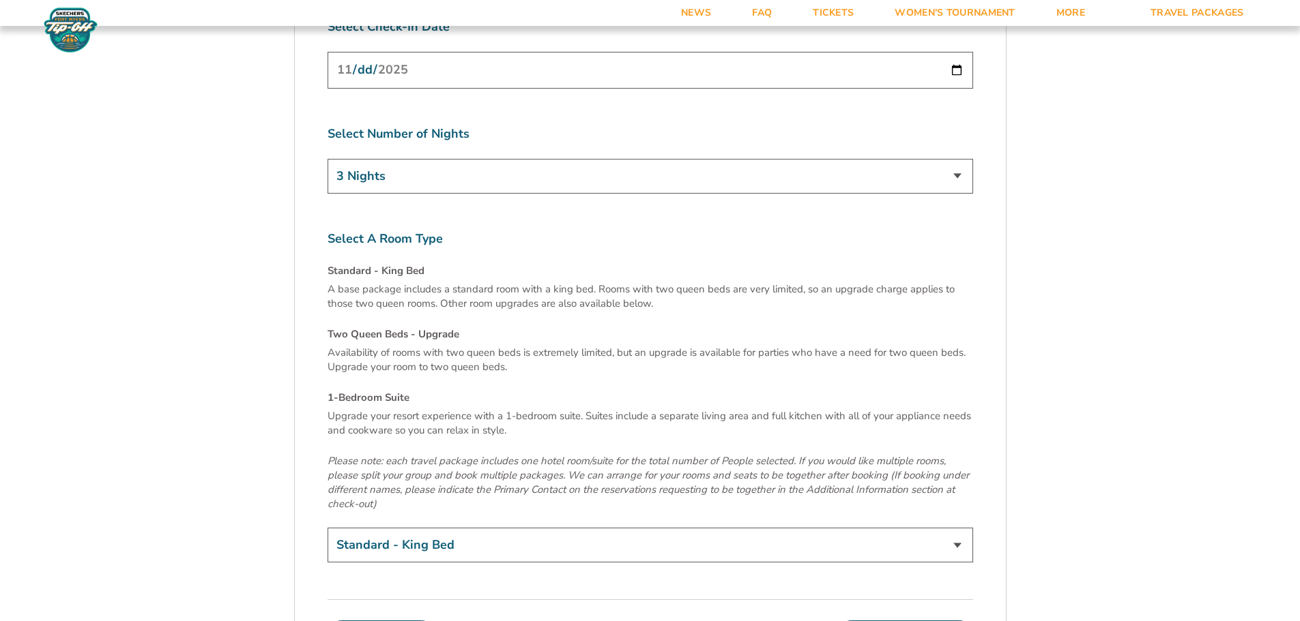
click at [491, 528] on select "Standard - King Bed Two Queen Beds - Upgrade (+$15 per night) 1-Bedroom Suite (…" at bounding box center [649, 545] width 645 height 35
select select "Two Queen Beds - Upgrade"
click at [327, 528] on select "Standard - King Bed Two Queen Beds - Upgrade (+$15 per night) 1-Bedroom Suite (…" at bounding box center [649, 545] width 645 height 35
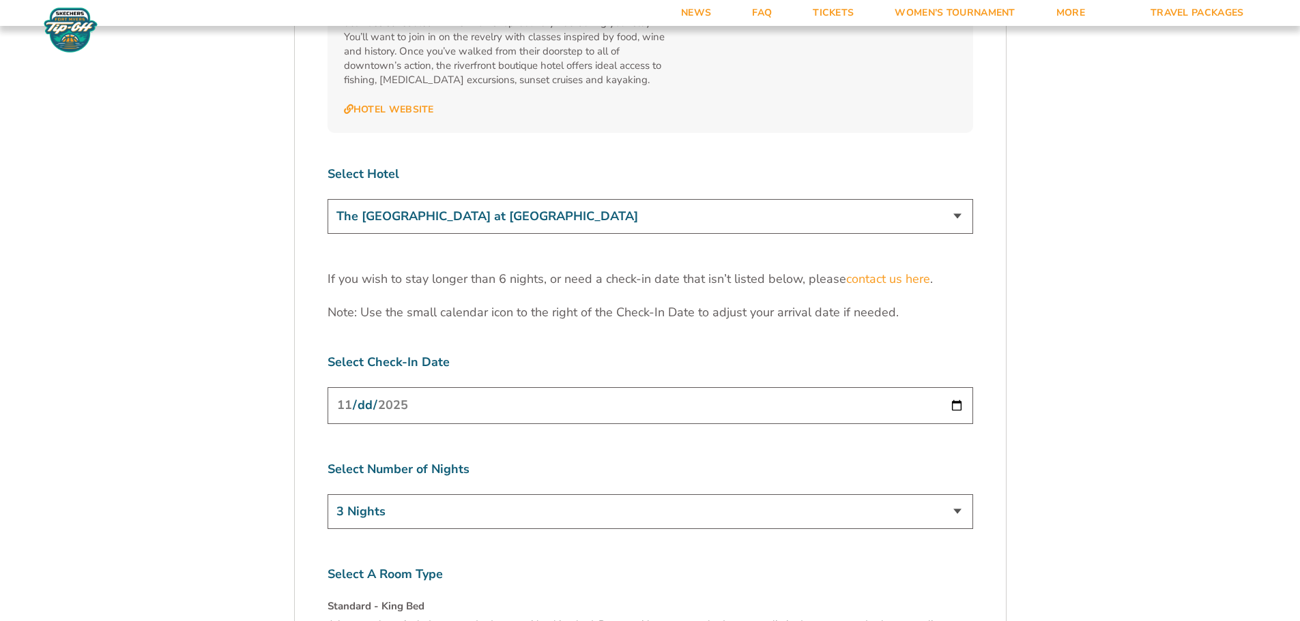
scroll to position [4161, 0]
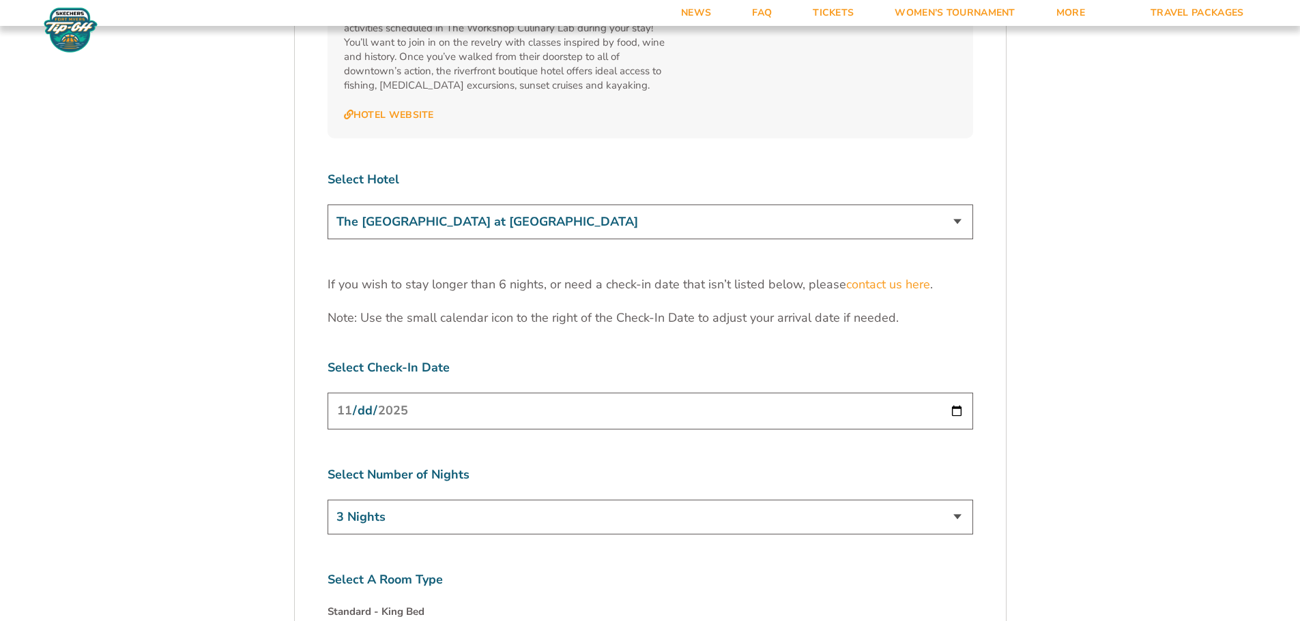
click at [621, 205] on select "The Westin Cape Coral Resort at Marina Village Margaritaville Beach Resort Pink…" at bounding box center [649, 222] width 645 height 35
click at [327, 205] on select "The Westin Cape Coral Resort at Marina Village Margaritaville Beach Resort Pink…" at bounding box center [649, 222] width 645 height 35
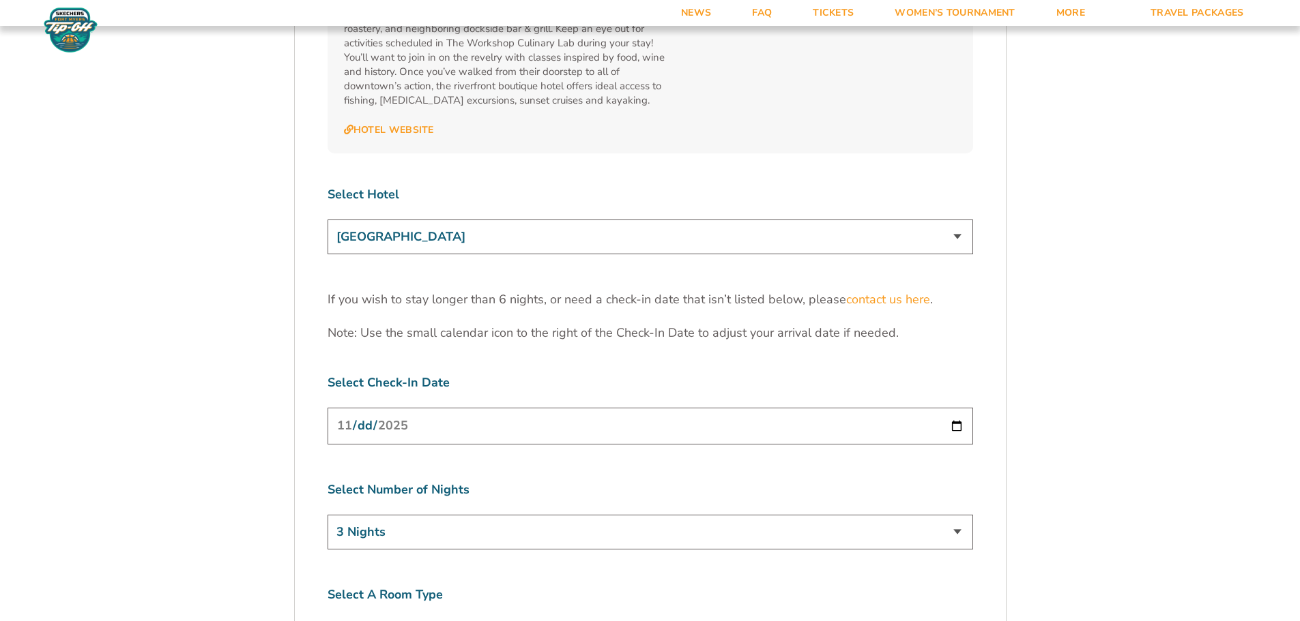
scroll to position [4025, 0]
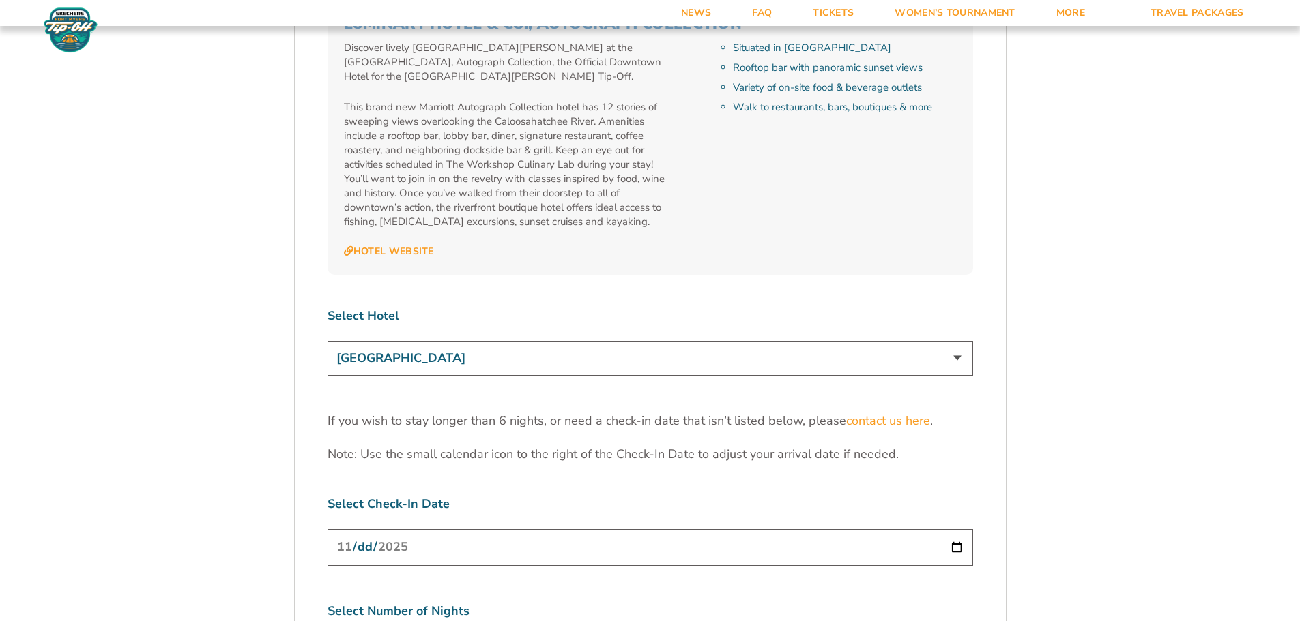
click at [624, 341] on select "The Westin Cape Coral Resort at Marina Village Margaritaville Beach Resort Pink…" at bounding box center [649, 358] width 645 height 35
select select "17486"
click at [327, 341] on select "The Westin Cape Coral Resort at Marina Village Margaritaville Beach Resort Pink…" at bounding box center [649, 358] width 645 height 35
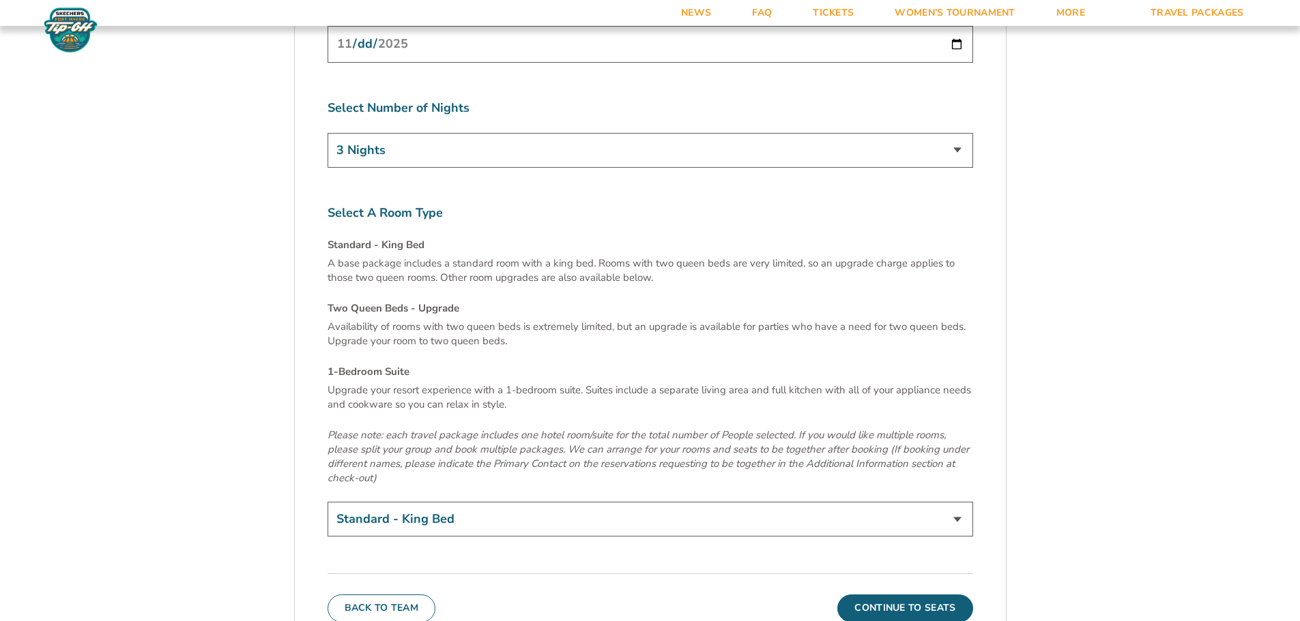
scroll to position [4775, 0]
